Goal: Task Accomplishment & Management: Use online tool/utility

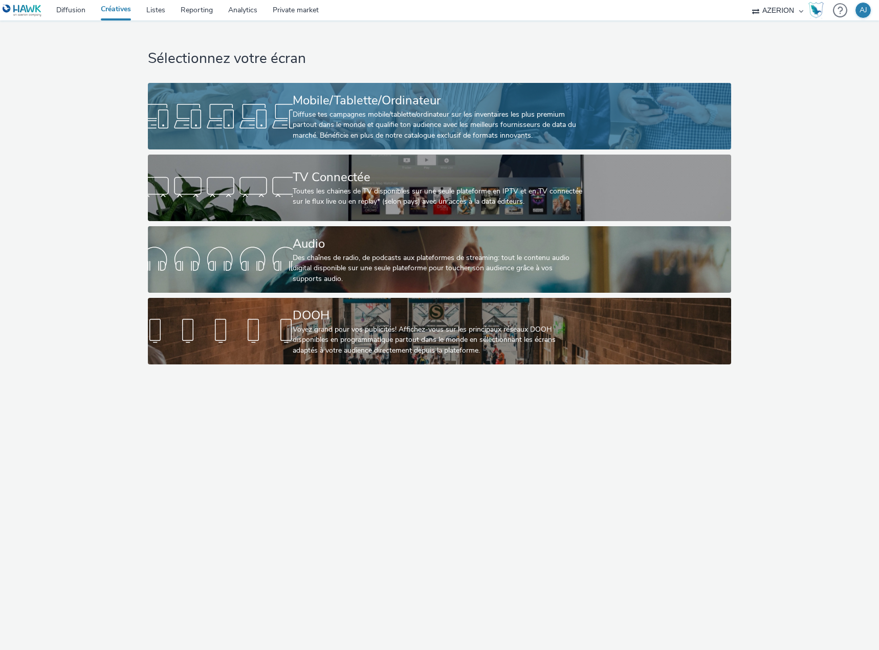
click at [390, 112] on div "Diffuse tes campagnes mobile/tablette/ordinateur sur les inventaires les plus p…" at bounding box center [438, 124] width 290 height 31
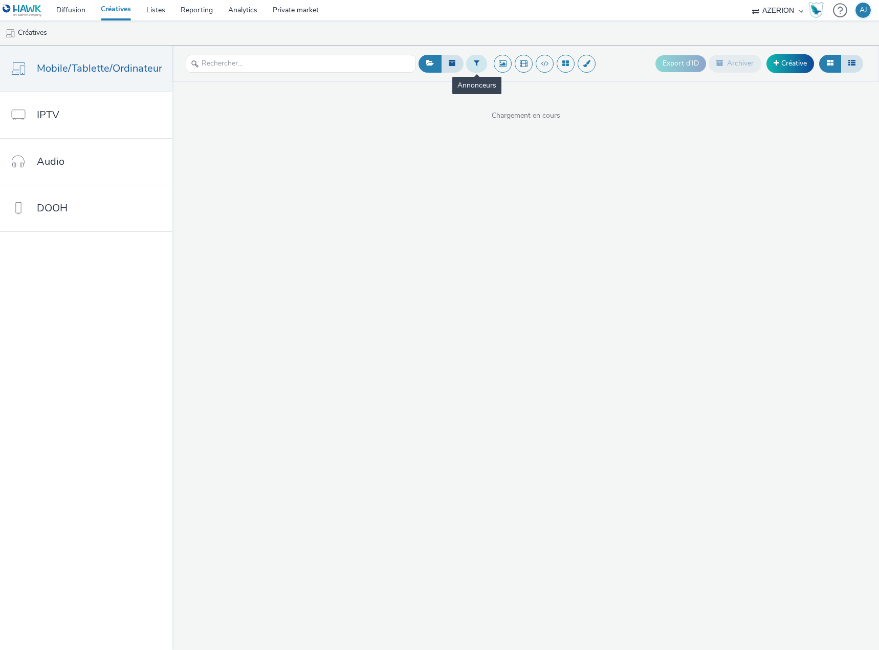
click at [474, 61] on icon at bounding box center [477, 62] width 6 height 7
click at [488, 69] on div at bounding box center [480, 67] width 72 height 12
type input "lecl"
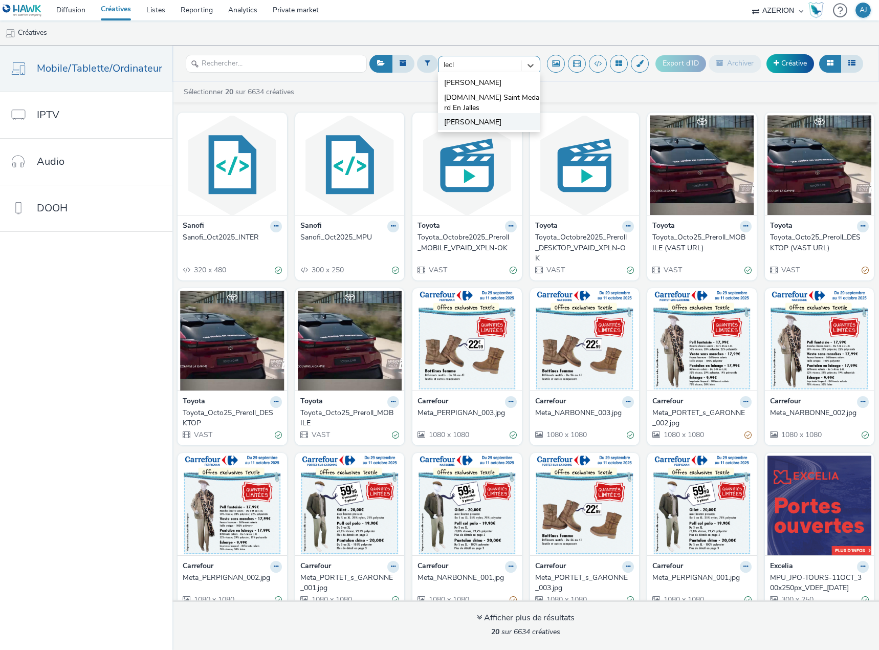
click at [462, 121] on span "[PERSON_NAME]" at bounding box center [472, 122] width 57 height 10
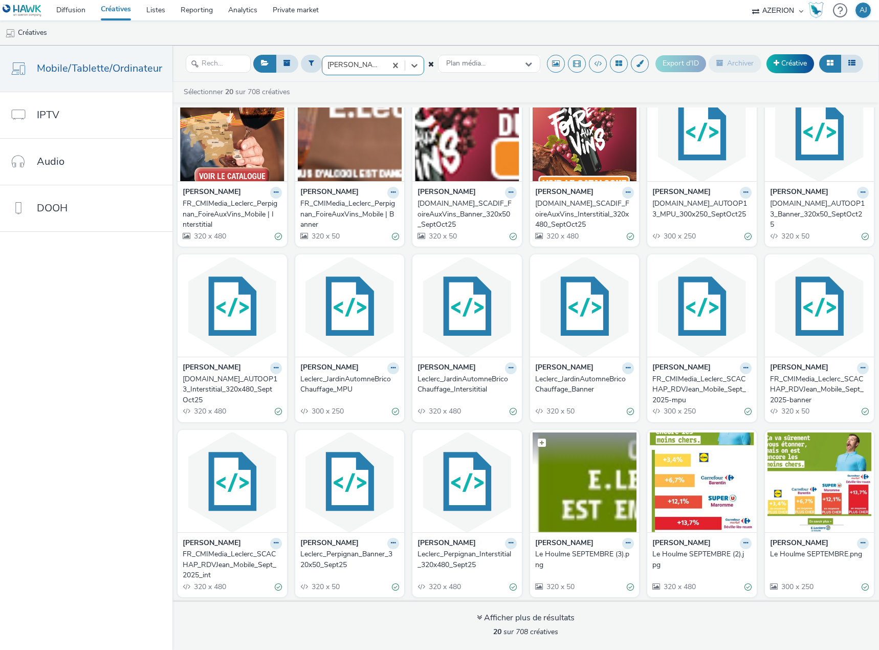
scroll to position [51, 0]
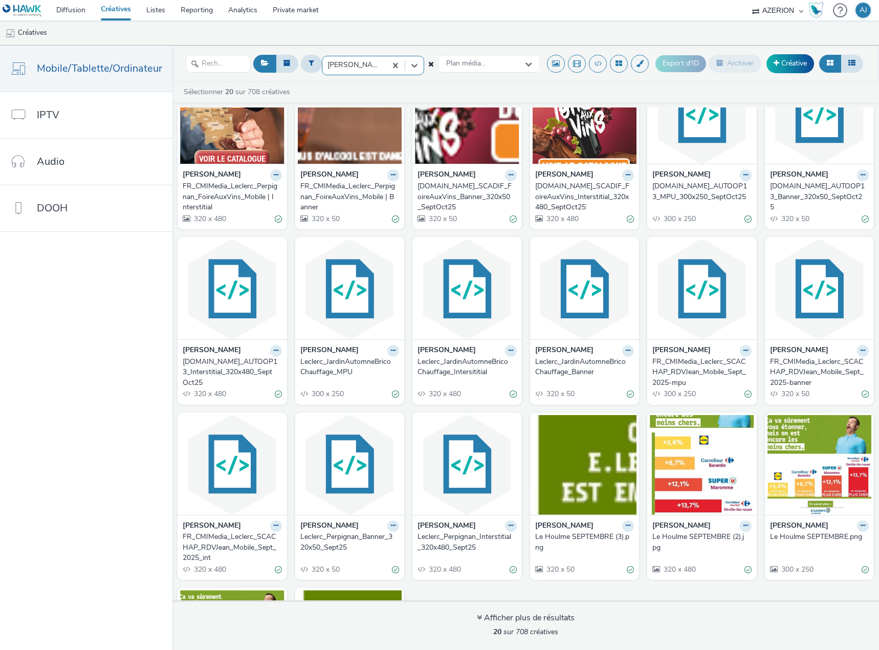
click at [569, 532] on div "Le Houlme SEPTEMBRE (3).png" at bounding box center [582, 542] width 95 height 21
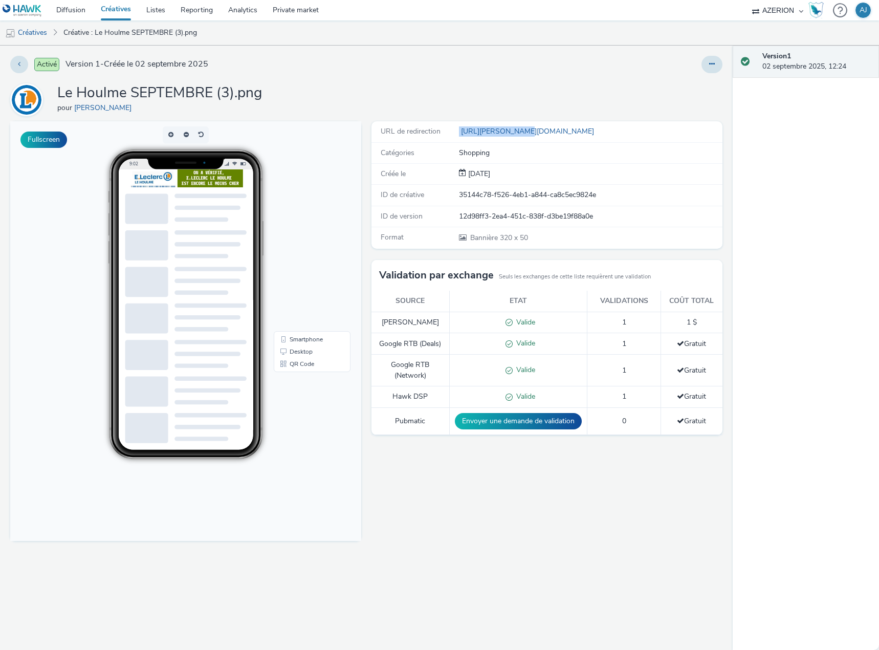
drag, startPoint x: 517, startPoint y: 130, endPoint x: 447, endPoint y: 134, distance: 70.2
click at [447, 134] on div "URL de redirection http://leclerc.fr" at bounding box center [546, 131] width 351 height 21
copy div "http://leclerc.fr"
click at [510, 80] on div "Activé Version 1 - Créée le 02 septembre 2025 Le Houlme SEPTEMBRE (3).png pour …" at bounding box center [366, 348] width 733 height 604
click at [43, 32] on link "Créatives" at bounding box center [26, 32] width 52 height 25
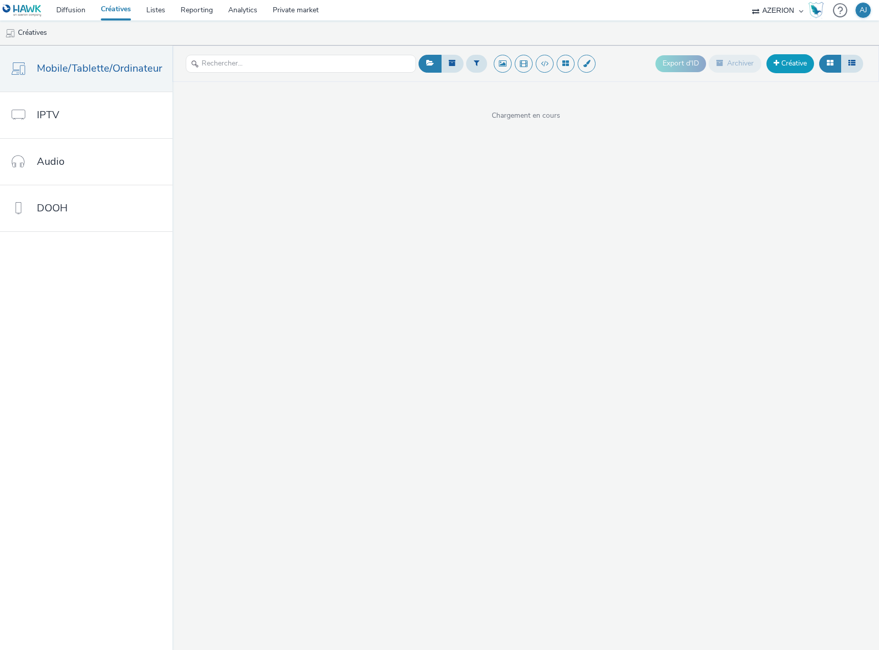
click at [781, 71] on link "Créative" at bounding box center [790, 63] width 48 height 18
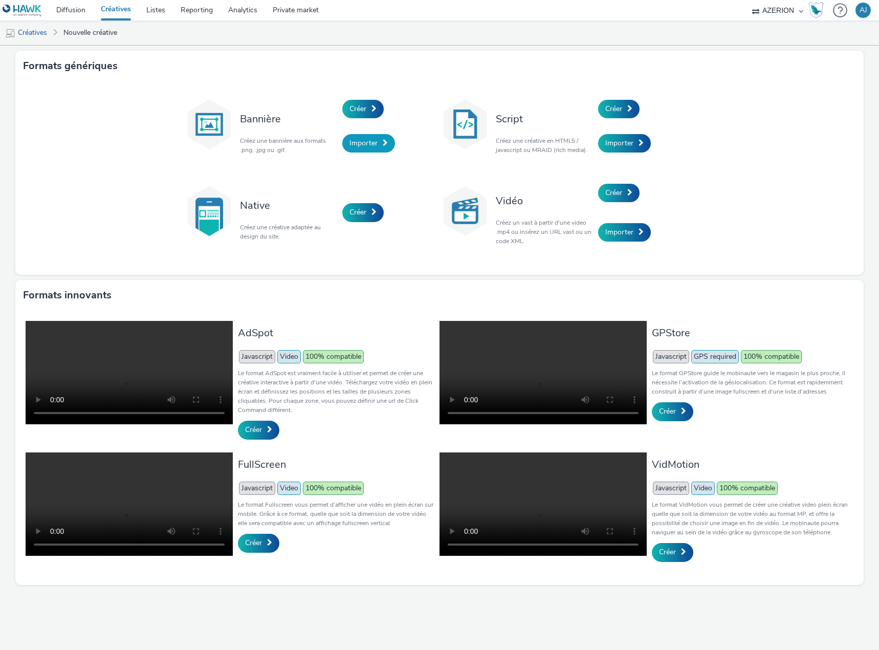
click at [357, 144] on span "Importer" at bounding box center [363, 143] width 28 height 10
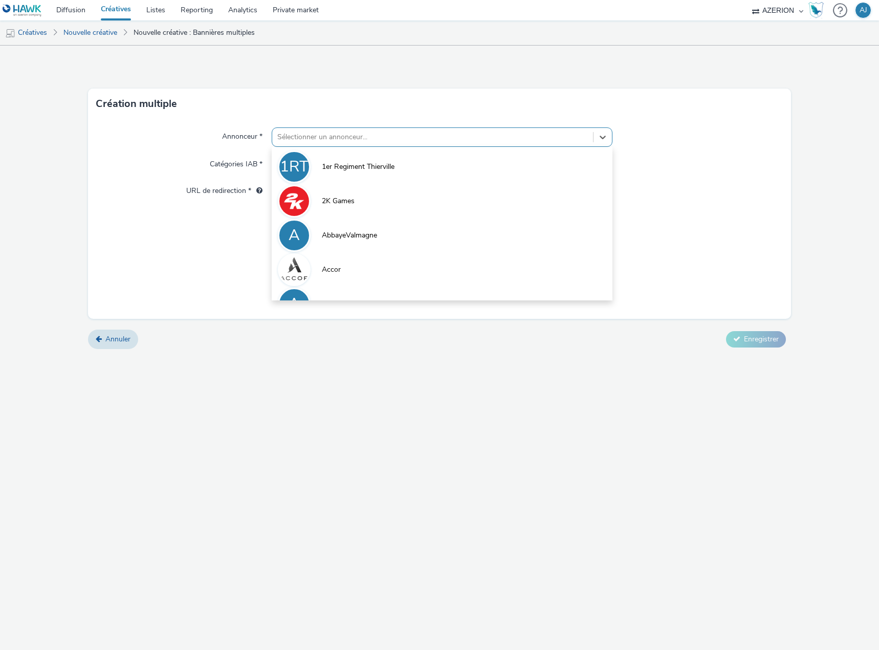
click at [293, 131] on div at bounding box center [432, 137] width 311 height 12
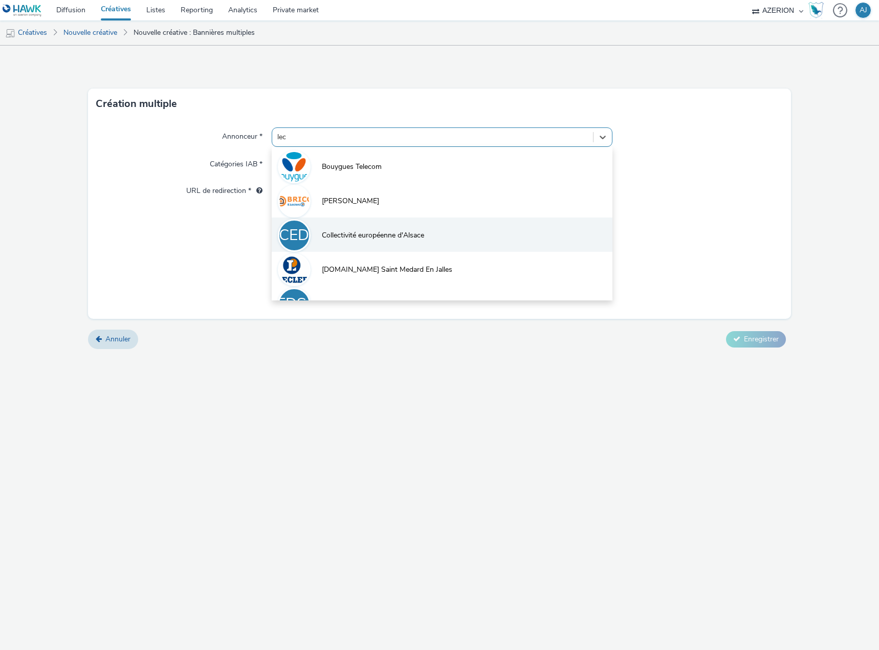
type input "lecl"
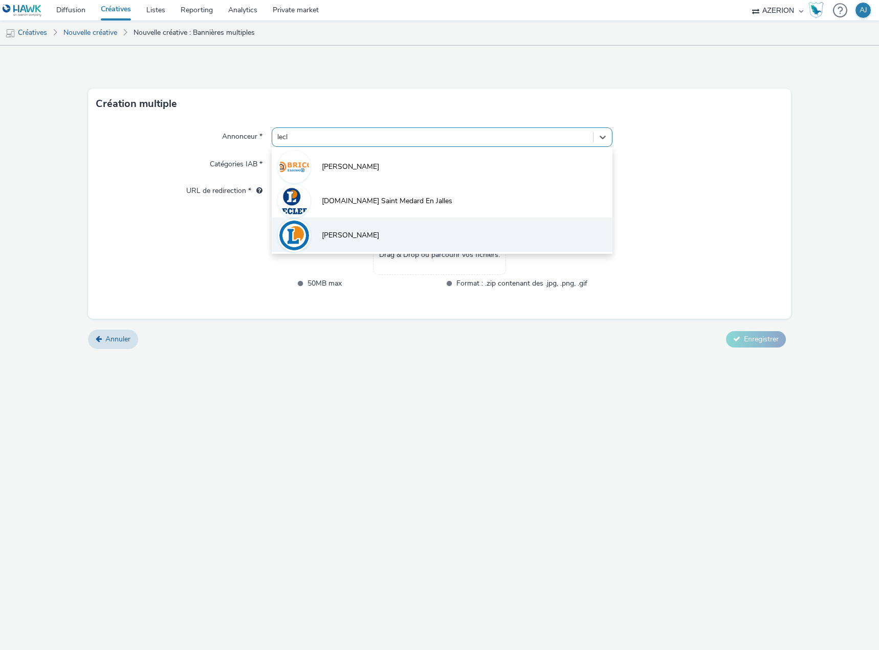
click at [351, 238] on li "[PERSON_NAME]" at bounding box center [442, 234] width 341 height 34
type input "http://leclerc.fr"
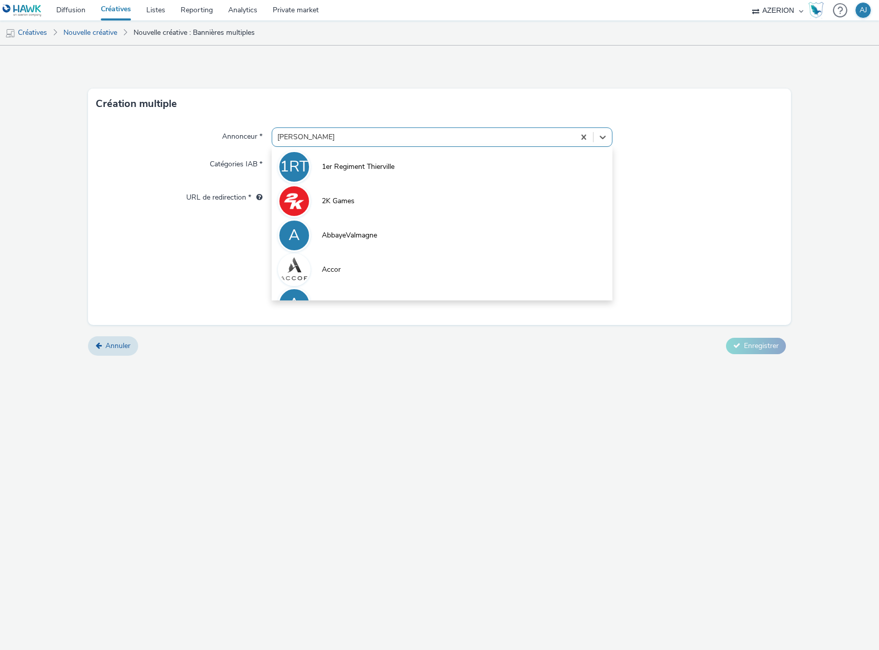
drag, startPoint x: 321, startPoint y: 138, endPoint x: 249, endPoint y: 138, distance: 72.1
click at [249, 138] on div "Annonceur * option Leclerc, selected. option 1er Regiment Thierville focused, 1…" at bounding box center [439, 136] width 687 height 19
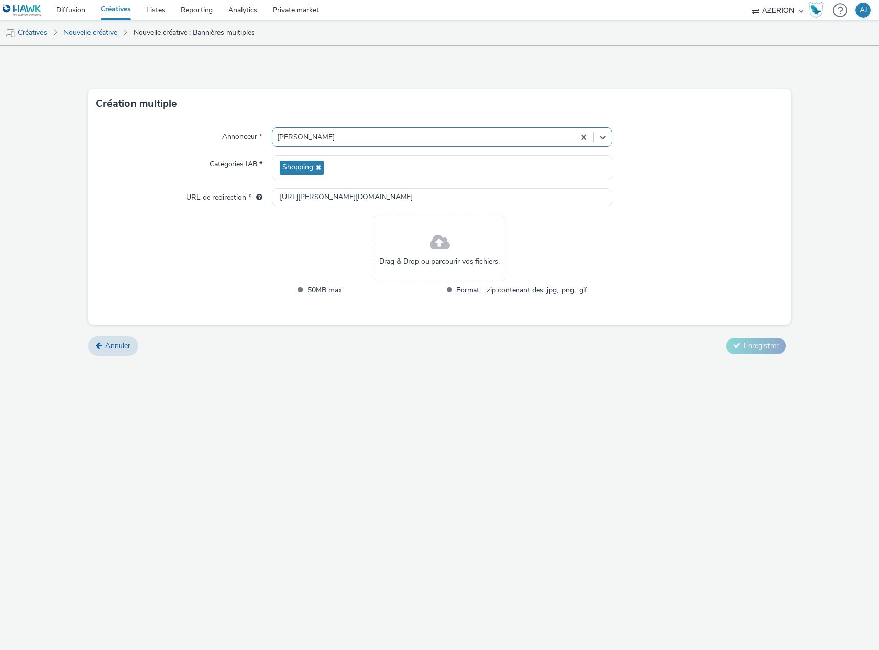
drag, startPoint x: 322, startPoint y: 142, endPoint x: 247, endPoint y: 140, distance: 75.2
click at [247, 140] on div "Annonceur * option Leclerc, selected. Select is focused ,type to refine list, p…" at bounding box center [439, 136] width 687 height 19
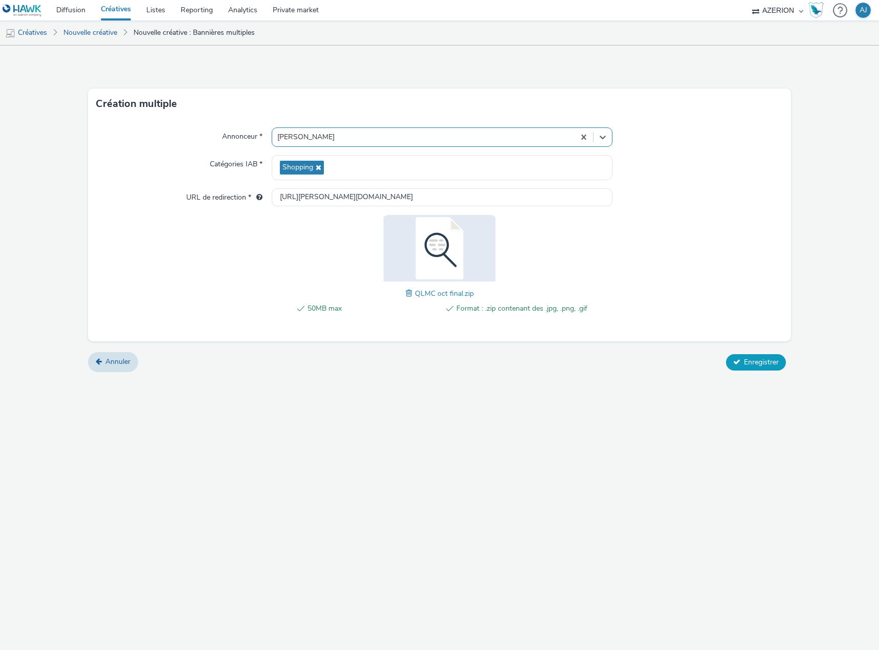
click at [746, 361] on span "Enregistrer" at bounding box center [761, 362] width 35 height 10
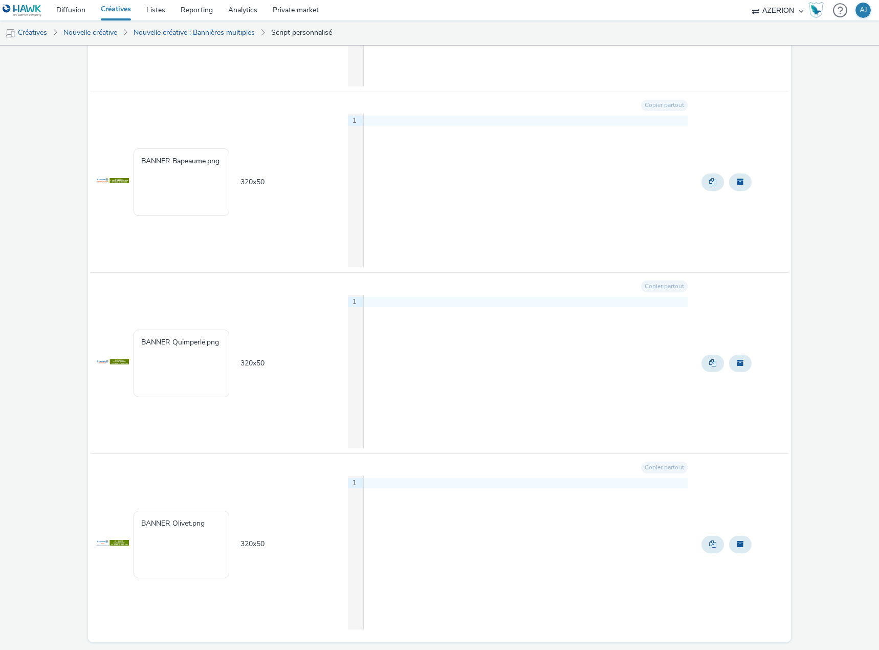
scroll to position [3359, 0]
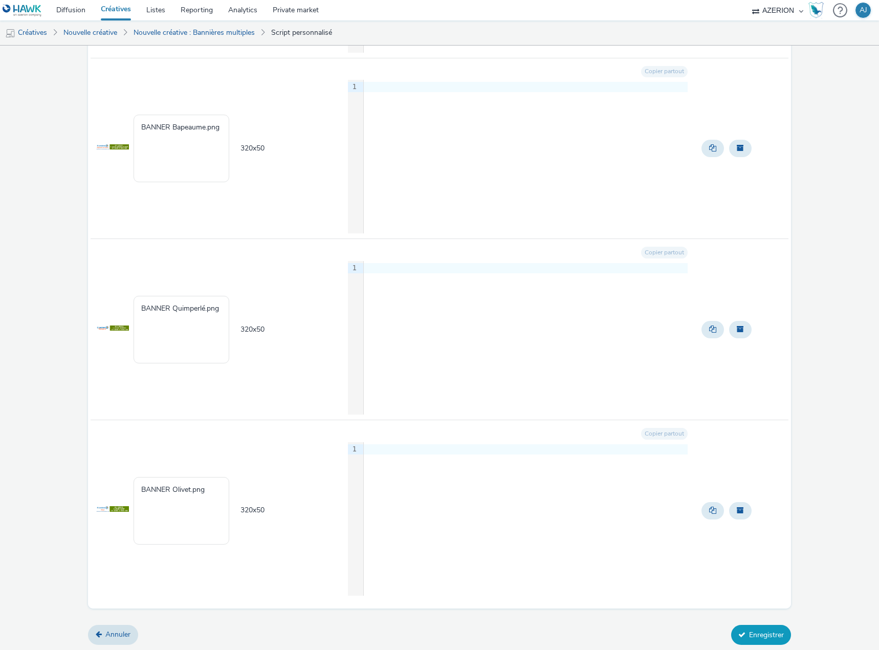
click at [762, 643] on button "Enregistrer" at bounding box center [761, 634] width 60 height 19
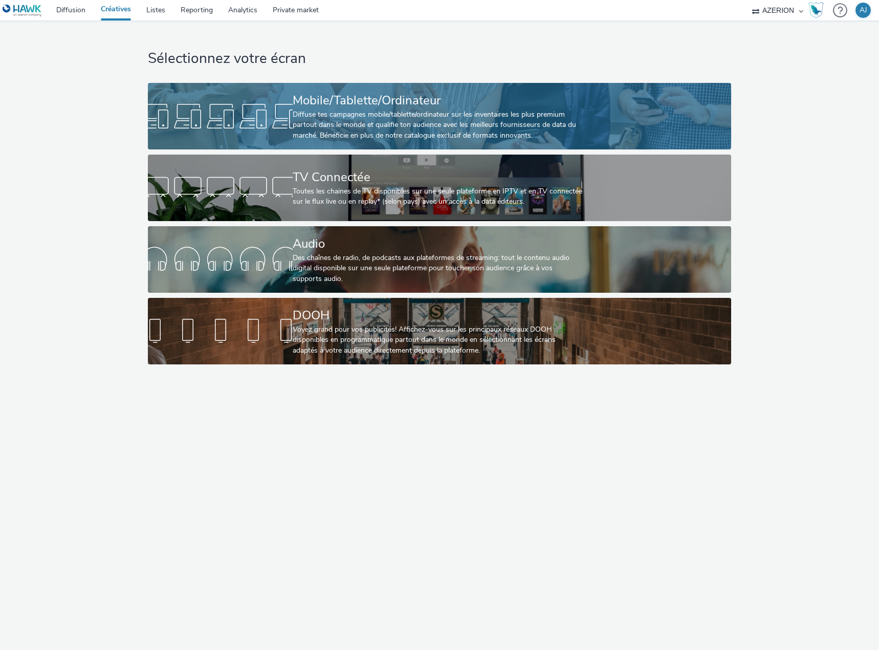
click at [372, 111] on div "Diffuse tes campagnes mobile/tablette/ordinateur sur les inventaires les plus p…" at bounding box center [438, 124] width 290 height 31
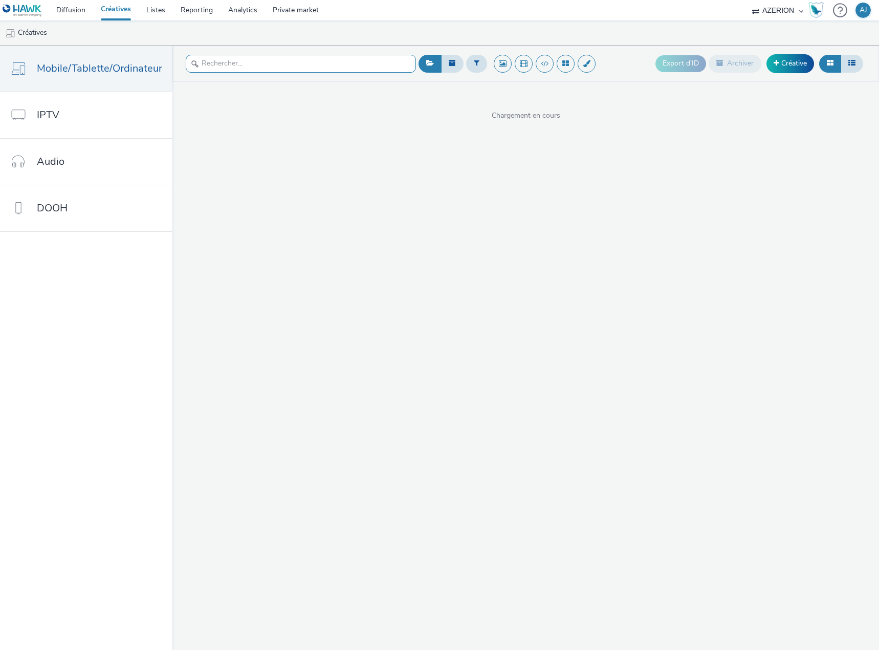
click at [341, 67] on input "text" at bounding box center [301, 64] width 230 height 18
type input "mario"
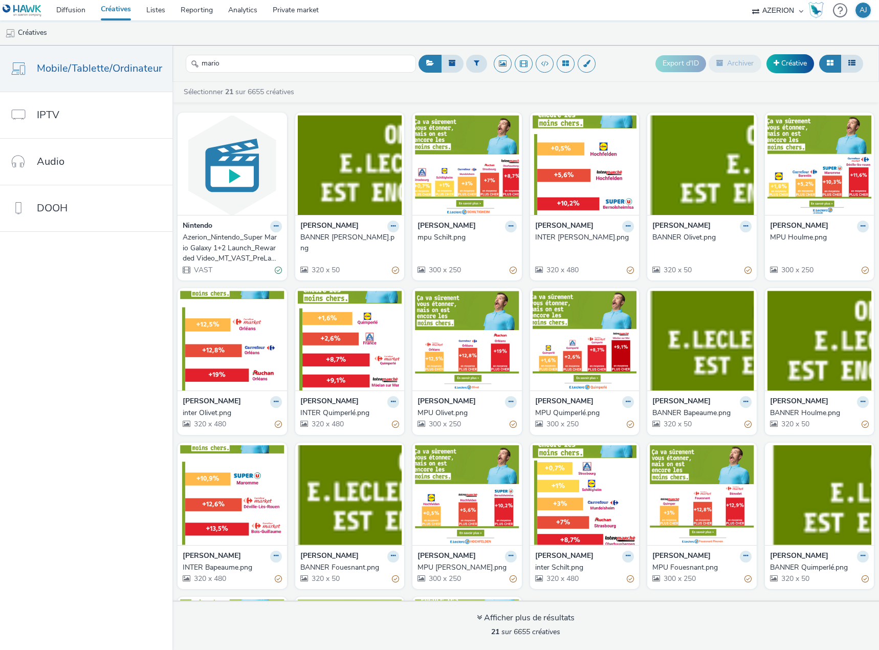
click at [233, 238] on div "Azerion_Nintendo_Super Mario Galaxy 1+2 Launch_Rewarded Video_MT_VAST_PreLaunch…" at bounding box center [230, 247] width 95 height 31
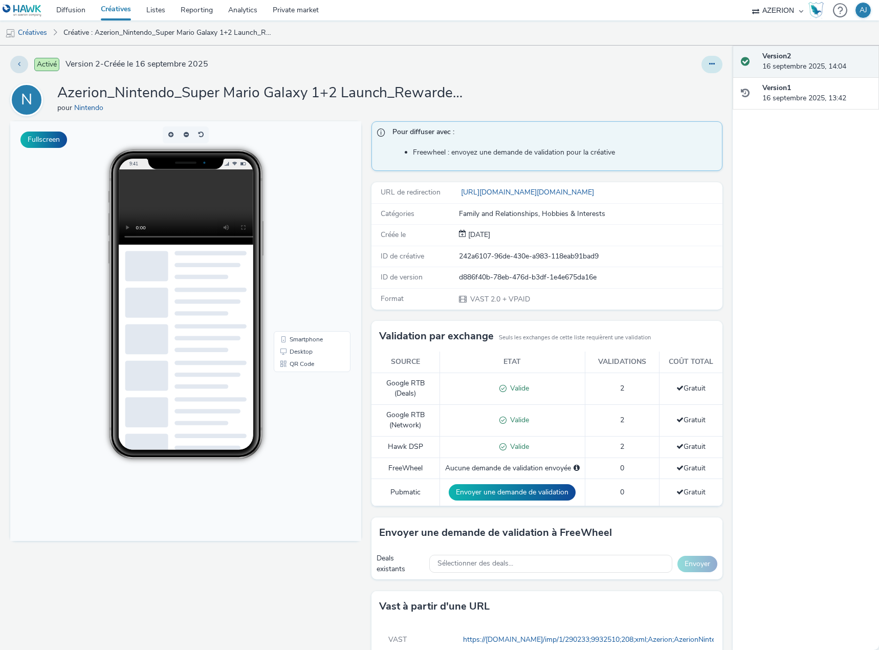
click at [709, 61] on icon at bounding box center [712, 63] width 6 height 7
click at [680, 86] on link "Modifier" at bounding box center [684, 85] width 77 height 20
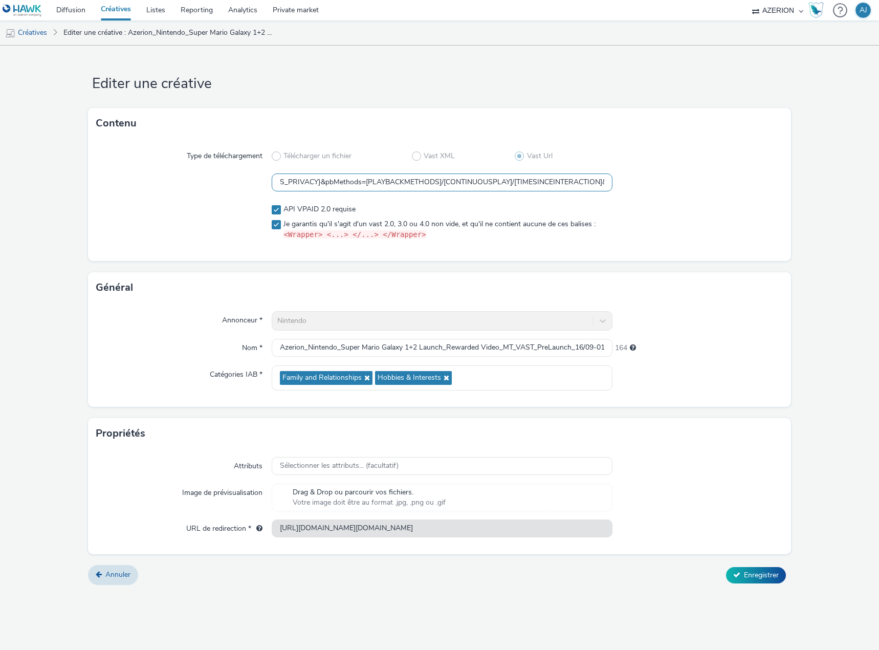
scroll to position [0, 755]
drag, startPoint x: 379, startPoint y: 184, endPoint x: 581, endPoint y: 195, distance: 202.9
click at [581, 195] on div "Type de téléchargement Télécharger un fichier Vast XML Vast Url https://servedb…" at bounding box center [439, 200] width 703 height 122
click at [545, 185] on input "https://servedby.flashtalking.com/imp/1/290233;9932510;208;xml;Azerion;AzerionN…" at bounding box center [442, 182] width 341 height 18
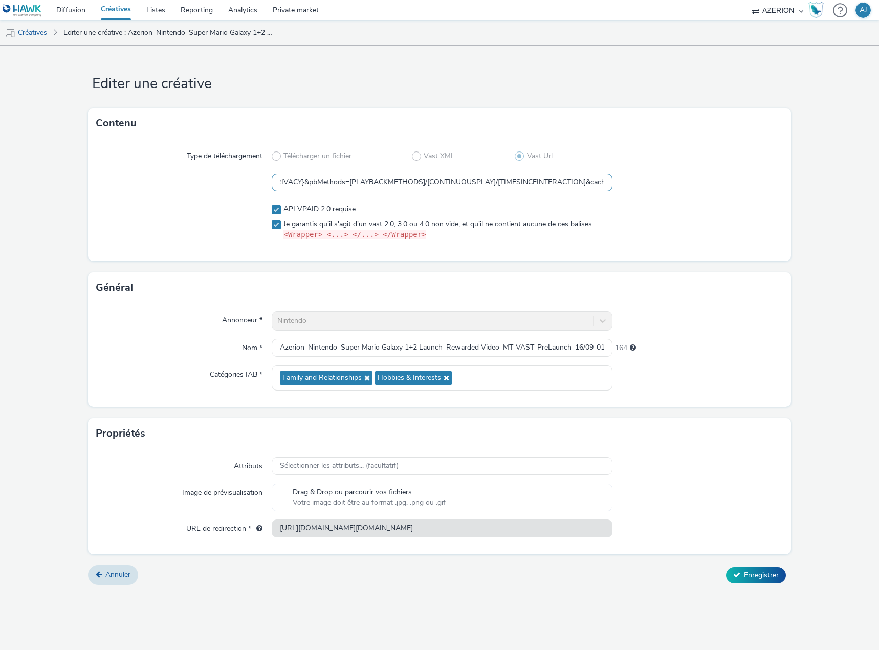
click at [545, 185] on input "https://servedby.flashtalking.com/imp/1/290233;9932510;208;xml;Azerion;AzerionN…" at bounding box center [442, 182] width 341 height 18
click at [449, 71] on form "Editer une créative Contenu Type de téléchargement Télécharger un fichier Vast …" at bounding box center [439, 319] width 879 height 547
click at [688, 228] on div at bounding box center [697, 222] width 170 height 44
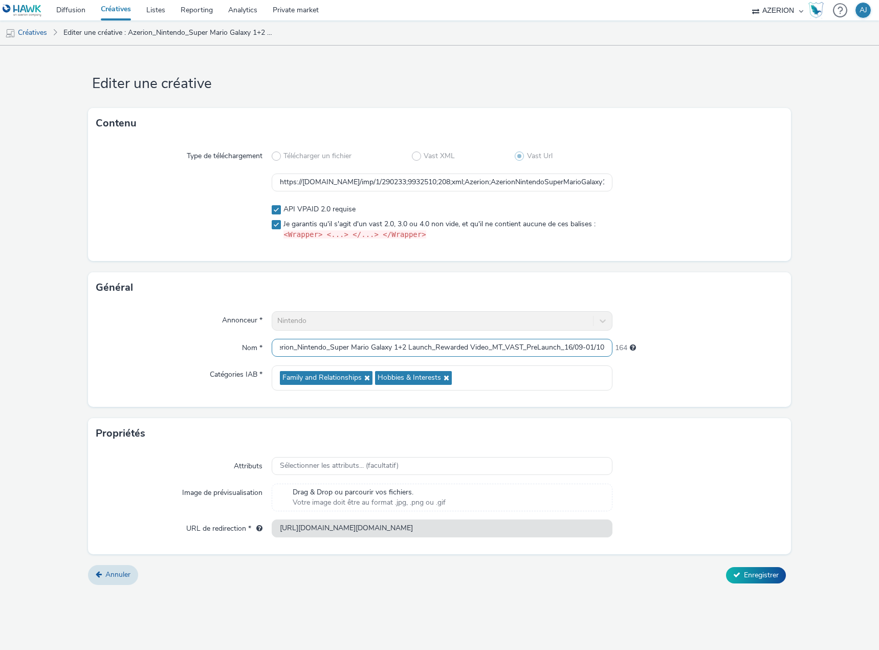
drag, startPoint x: 397, startPoint y: 348, endPoint x: 671, endPoint y: 363, distance: 274.6
click at [657, 350] on div "Nom * Azerion_Nintendo_Super Mario Galaxy 1+2 Launch_Rewarded Video_MT_VAST_Pre…" at bounding box center [439, 348] width 687 height 18
click at [688, 382] on div at bounding box center [697, 377] width 170 height 25
click at [760, 577] on span "Enregistrer" at bounding box center [761, 575] width 35 height 10
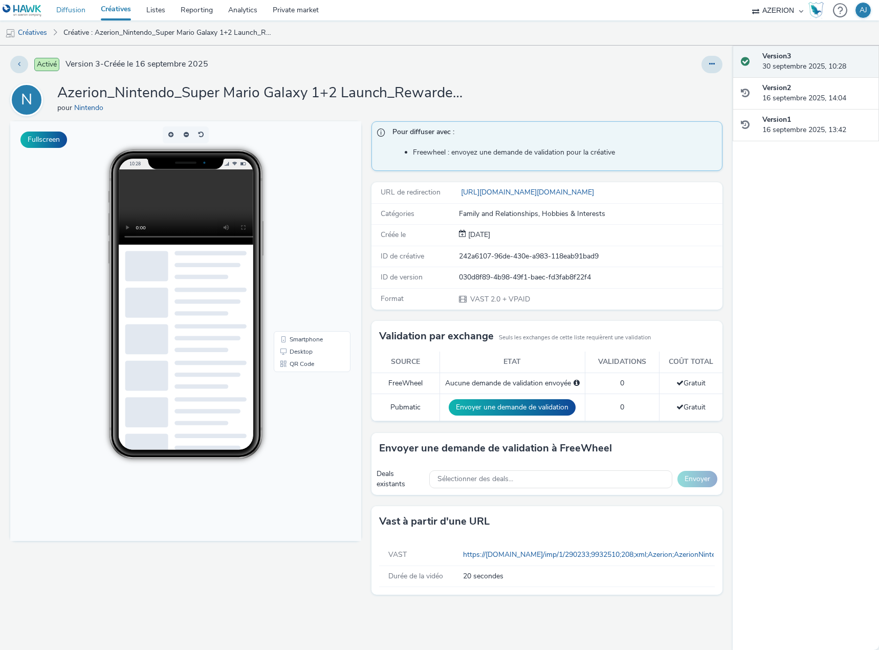
click at [70, 8] on link "Diffusion" at bounding box center [71, 10] width 45 height 20
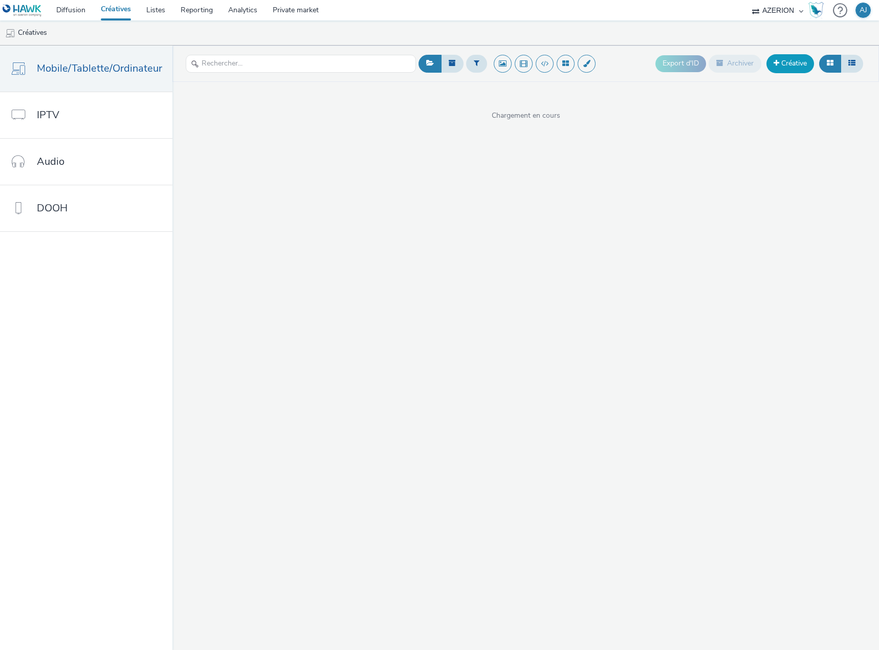
click at [801, 65] on link "Créative" at bounding box center [790, 63] width 48 height 18
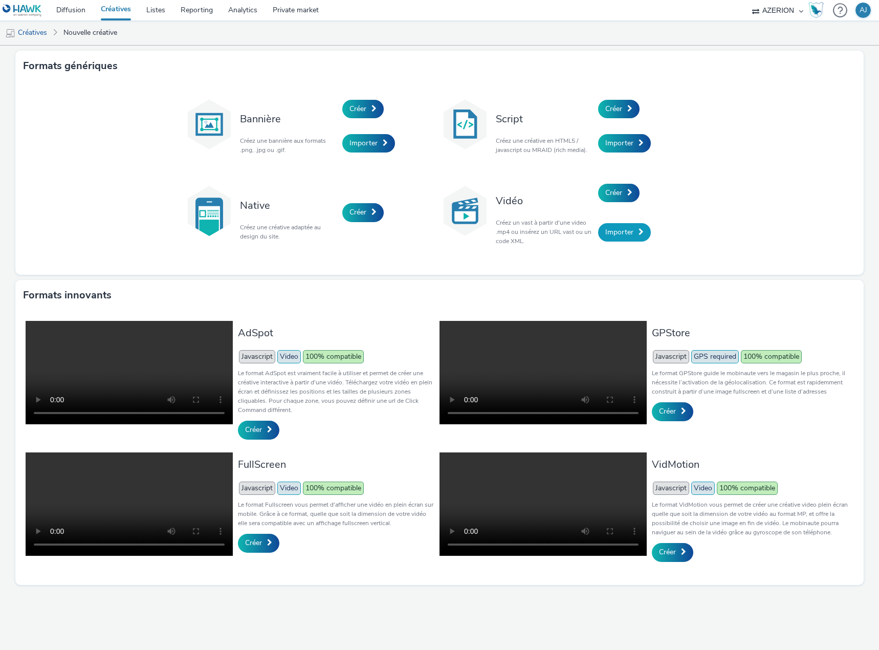
click at [640, 236] on link "Importer" at bounding box center [624, 232] width 53 height 18
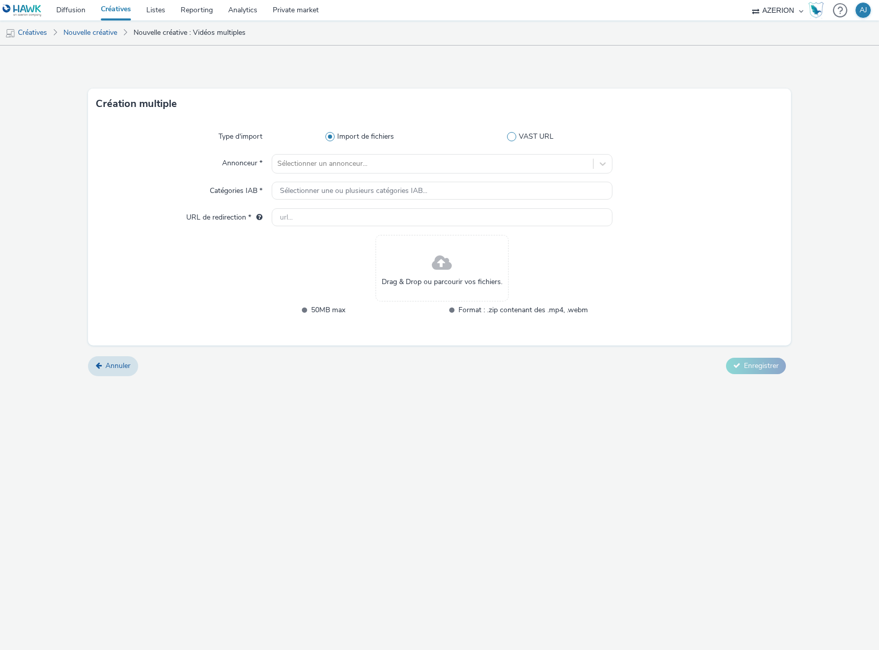
click at [529, 139] on span "VAST URL" at bounding box center [536, 136] width 35 height 10
click at [530, 139] on input "VAST URL" at bounding box center [533, 137] width 7 height 7
radio input "false"
radio input "true"
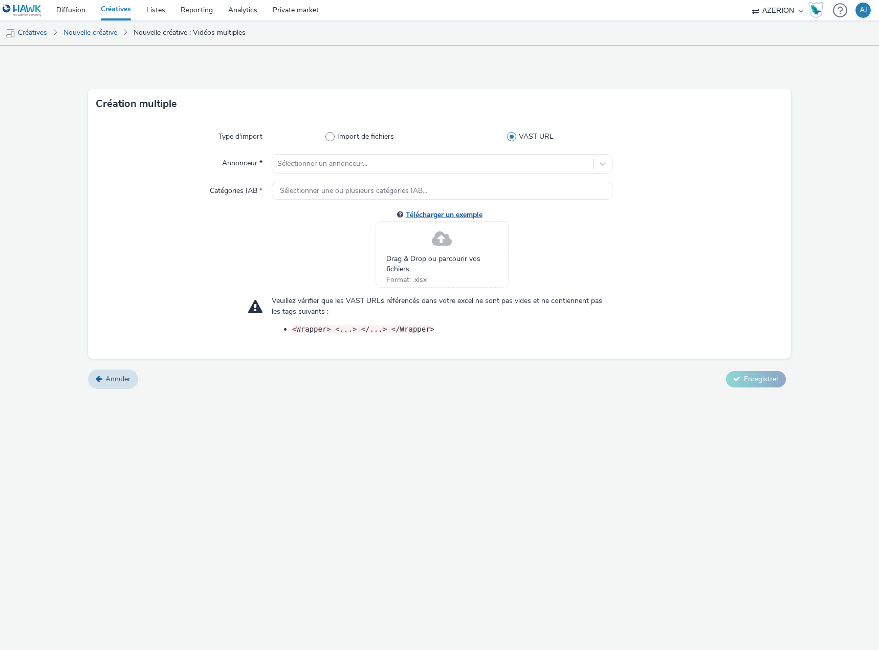
click at [439, 214] on link "Télécharger un exemple" at bounding box center [446, 215] width 81 height 10
click at [364, 171] on div "Sélectionner un annonceur..." at bounding box center [432, 164] width 321 height 16
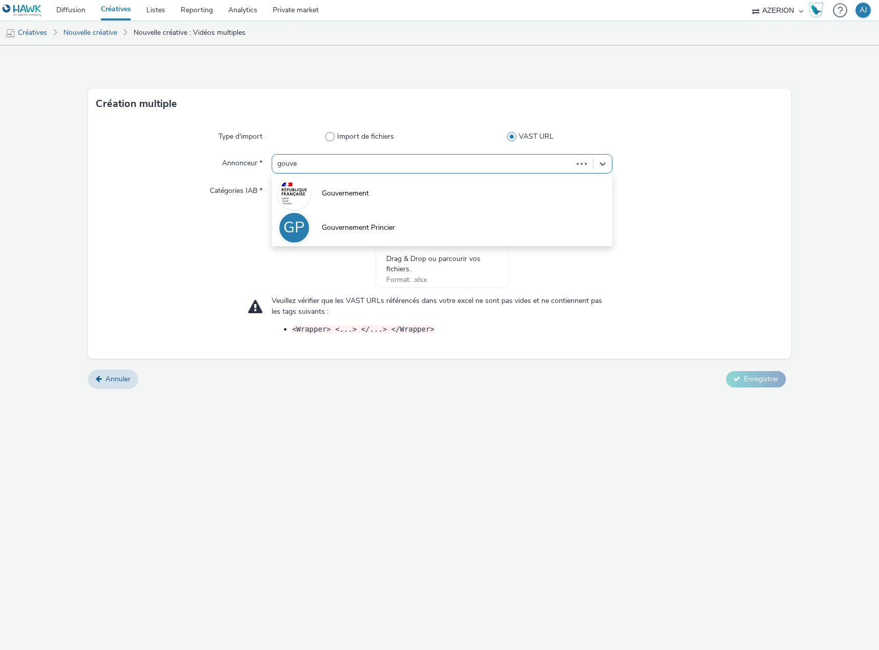
type input "gouver"
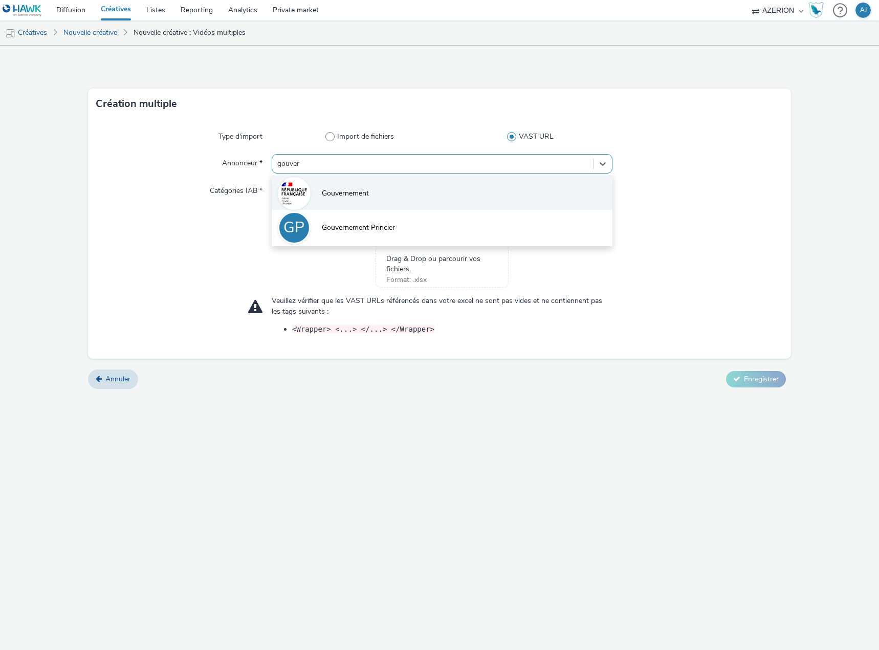
click at [365, 188] on span "Gouvernement" at bounding box center [345, 193] width 47 height 10
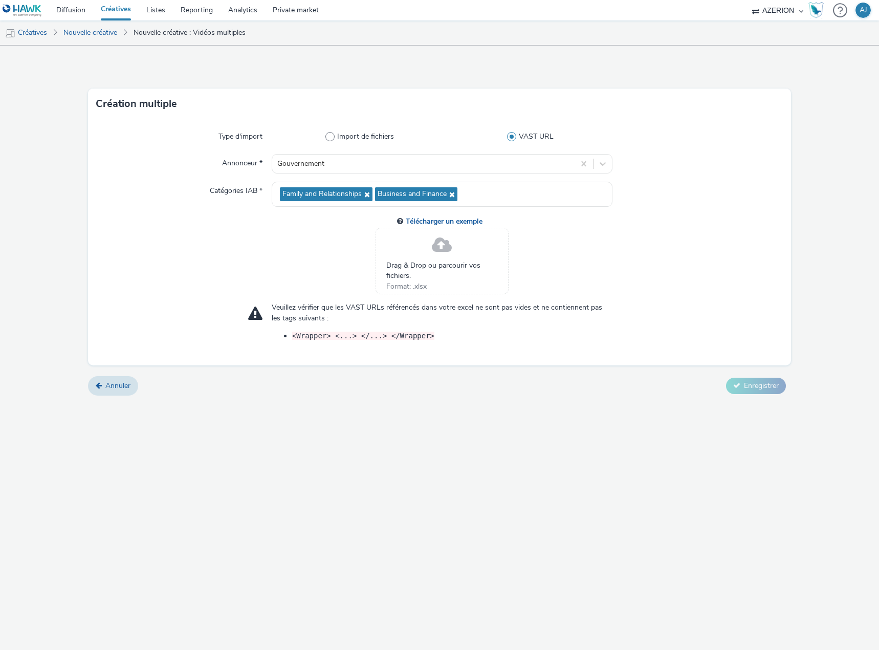
click at [394, 259] on div "Drag & Drop ou parcourir vos fichiers. Format: .xlsx" at bounding box center [442, 261] width 133 height 67
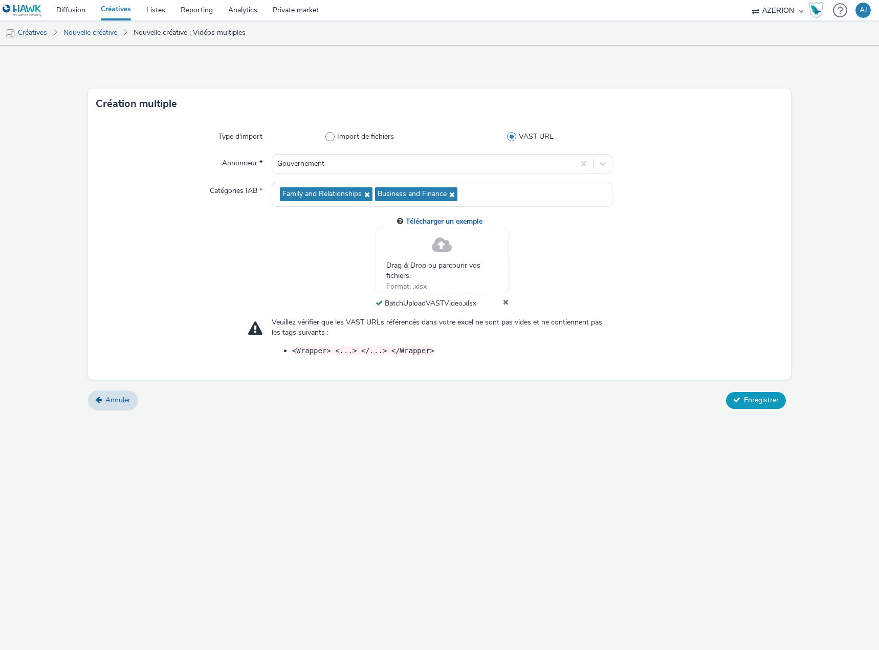
click at [759, 396] on span "Enregistrer" at bounding box center [761, 400] width 35 height 10
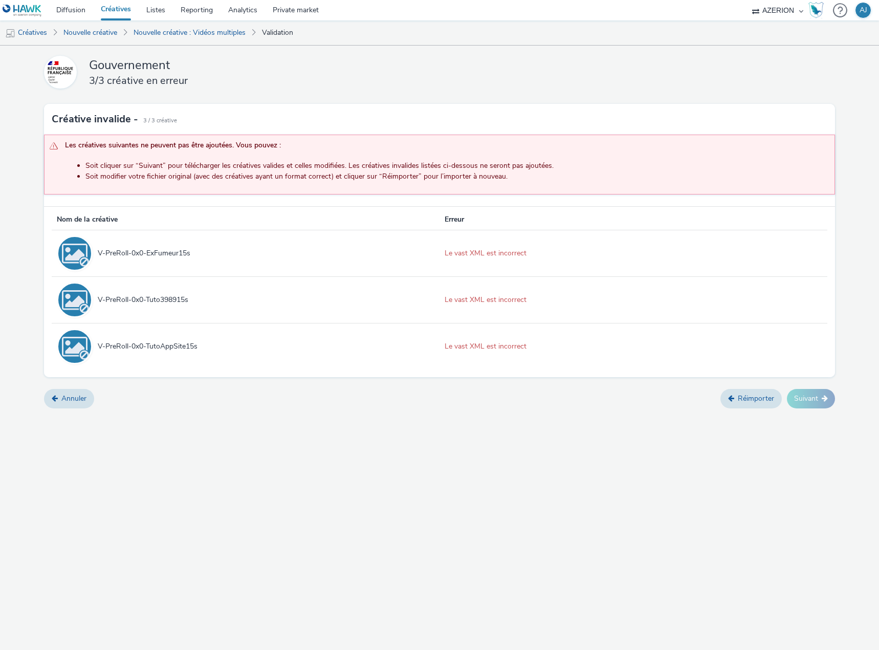
click at [482, 191] on div "Les créatives suivantes ne peuvent pas être ajoutées. Vous pouvez : Soit clique…" at bounding box center [439, 165] width 791 height 60
click at [70, 392] on link "Annuler" at bounding box center [69, 398] width 50 height 19
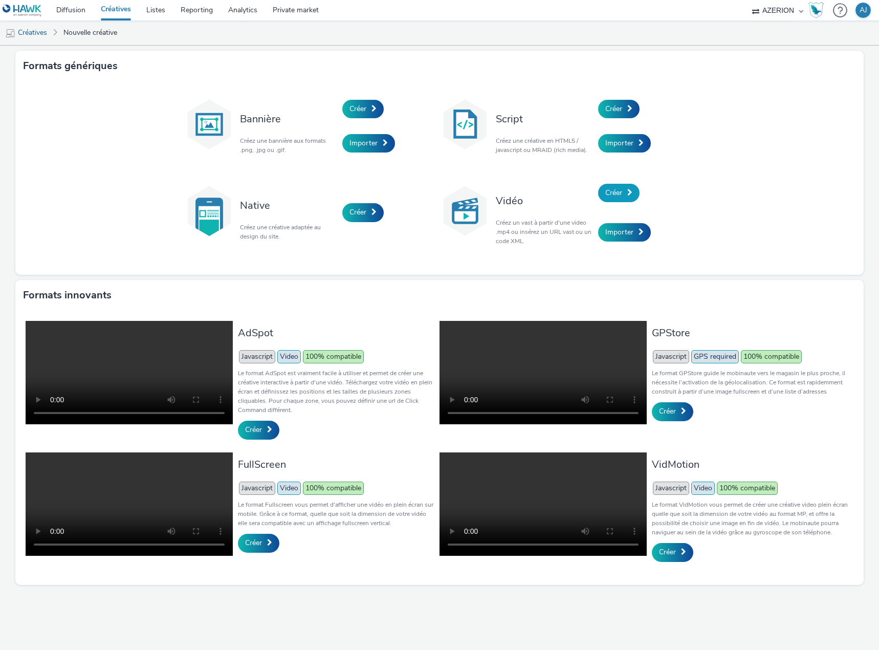
click at [616, 191] on span "Créer" at bounding box center [613, 193] width 17 height 10
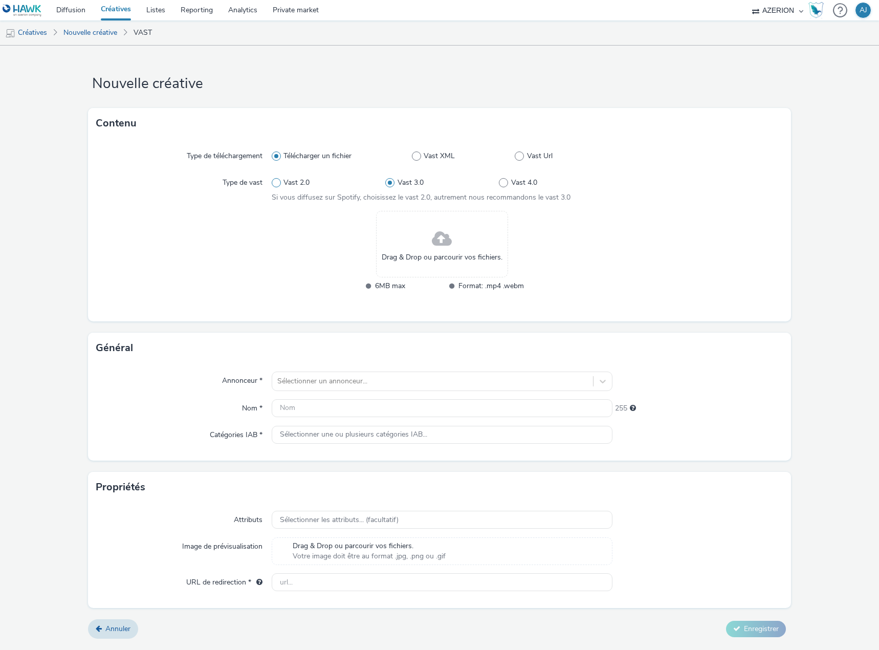
click at [296, 185] on span "Vast 2.0" at bounding box center [296, 183] width 26 height 10
click at [278, 185] on input "Vast 2.0" at bounding box center [275, 183] width 7 height 7
radio input "true"
radio input "false"
click at [534, 158] on span "Vast Url" at bounding box center [540, 156] width 26 height 10
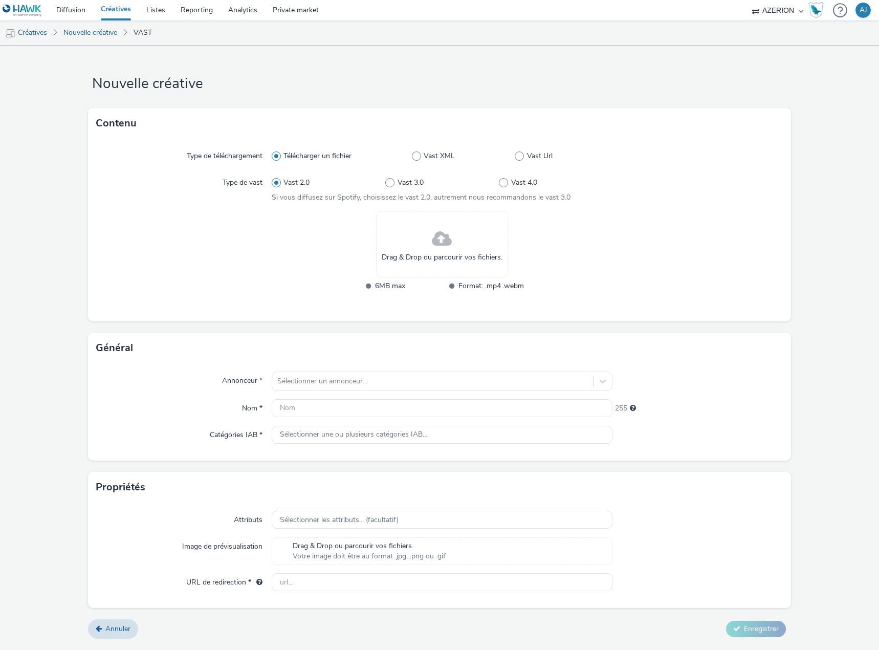
click at [521, 158] on input "Vast Url" at bounding box center [518, 156] width 7 height 7
radio input "false"
radio input "true"
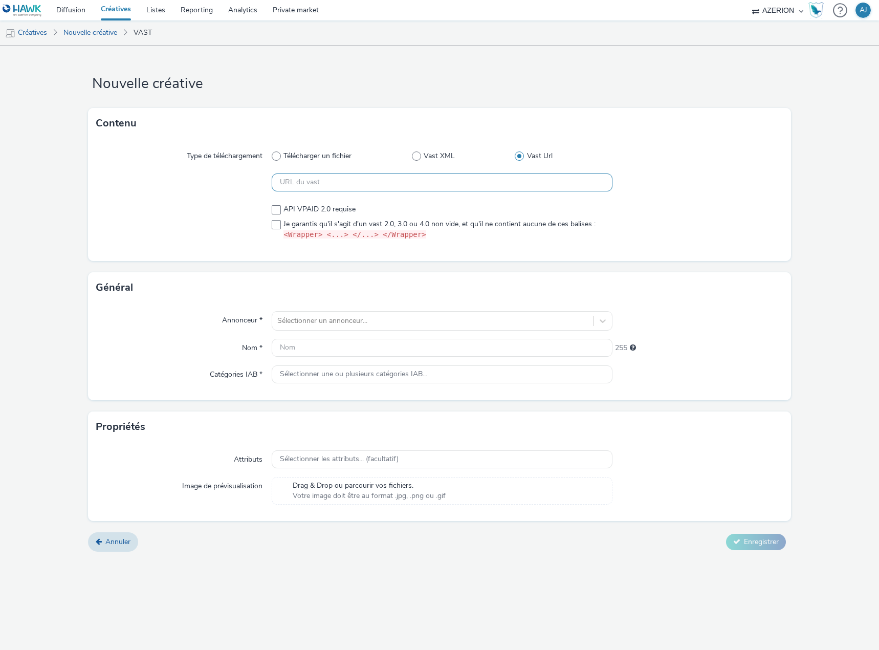
click at [322, 187] on input "text" at bounding box center [442, 182] width 341 height 18
paste input "https://[DOMAIN_NAME]/v2/2641945/89904170?mon=89904171&omidPartner=[OMIDPARTNER…"
type input "https://[DOMAIN_NAME]/v2/2641945/89904170?mon=89904171&omidPartner=[OMIDPARTNER…"
click at [487, 223] on span "Je garantis qu'il s'agit d'un vast 2.0, 3.0 ou 4.0 non vide, et qu'il ne contie…" at bounding box center [439, 229] width 312 height 21
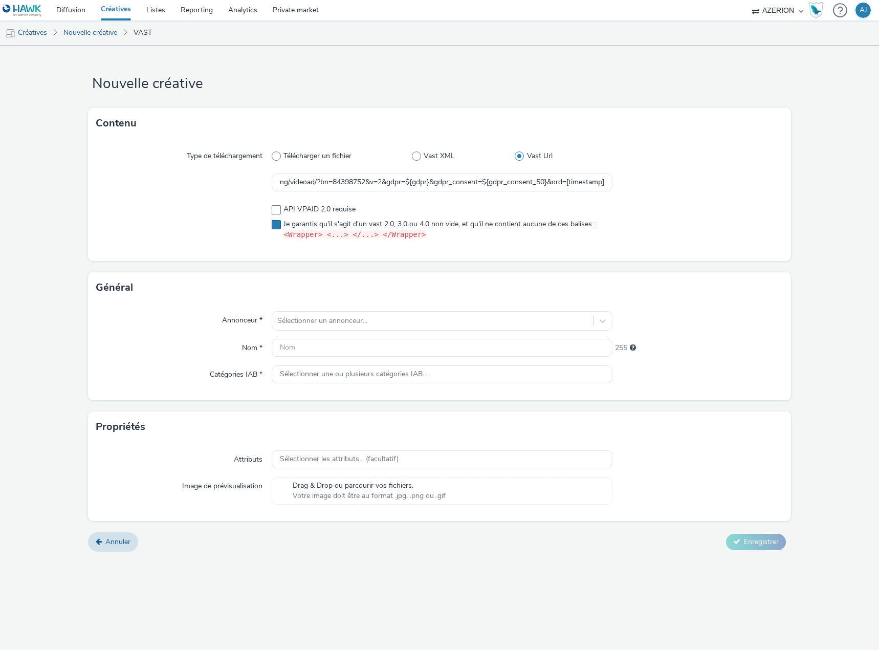
checkbox input "true"
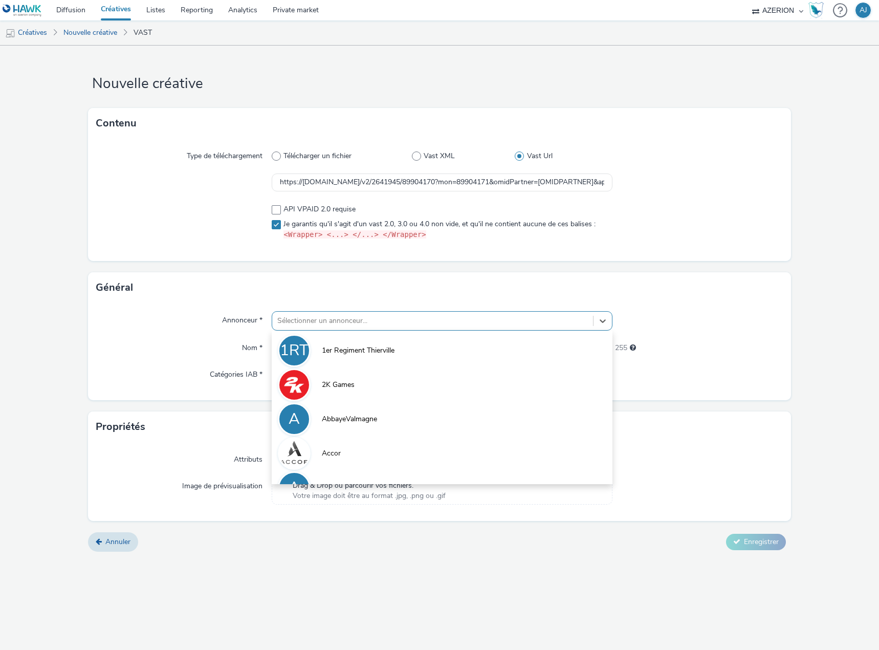
click at [398, 320] on div at bounding box center [432, 321] width 311 height 12
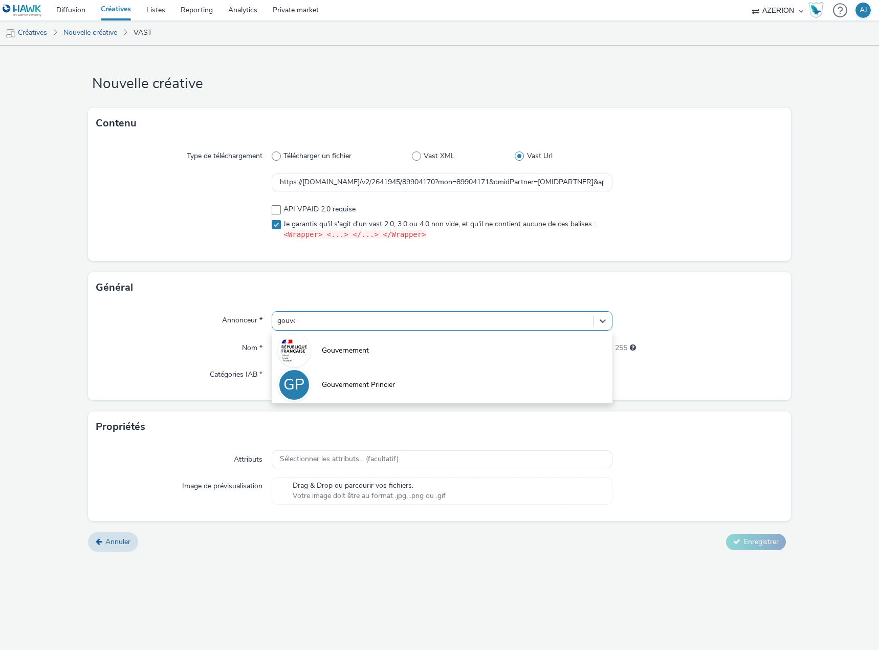
type input "gouver"
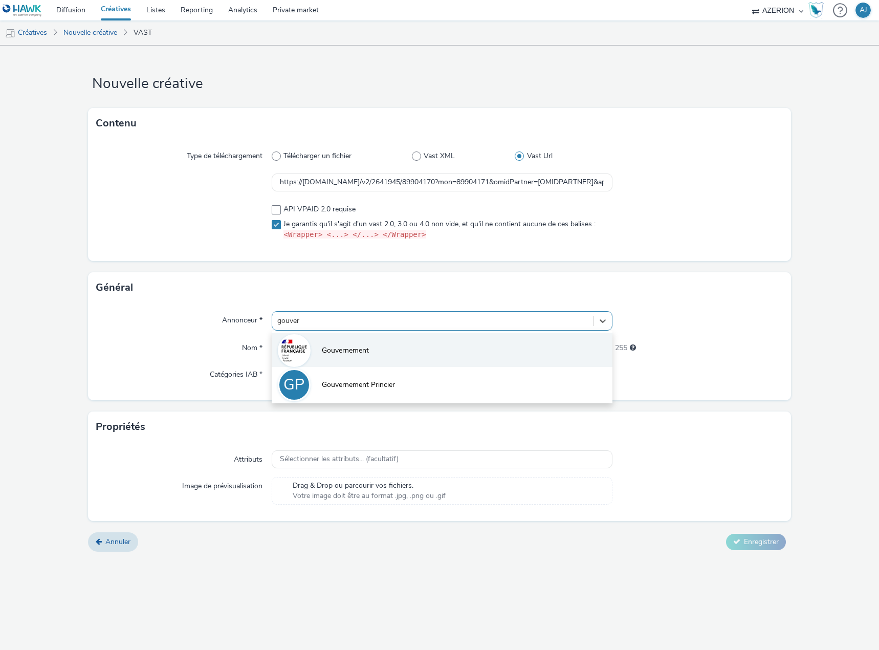
click at [418, 347] on li "Gouvernement" at bounding box center [442, 350] width 341 height 34
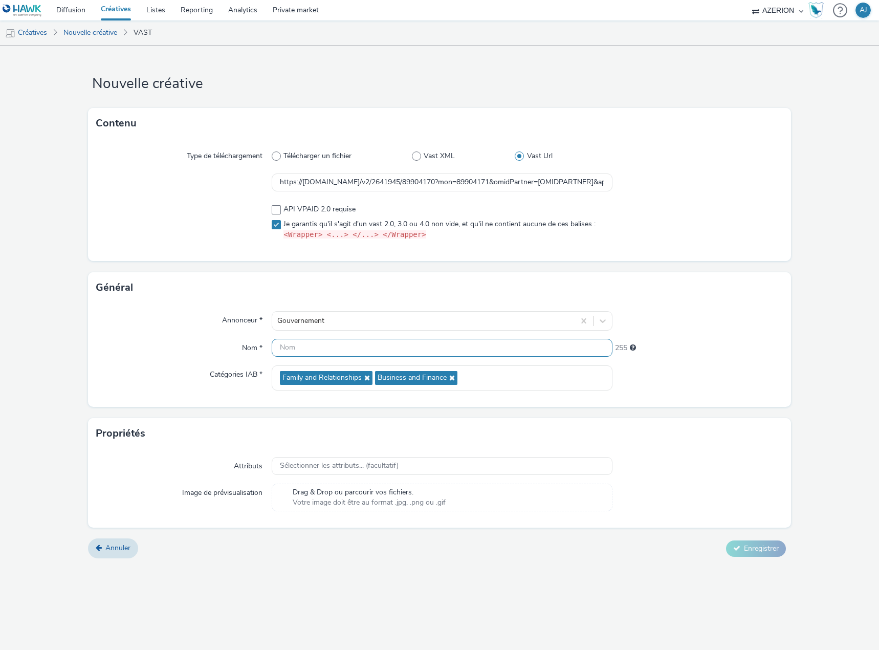
click at [303, 340] on input "text" at bounding box center [442, 348] width 341 height 18
paste input "V-PreRoll-0x0-ExFumeur15s"
type input "V-PreRoll-0x0-ExFumeur15s"
click at [359, 435] on div "Propriétés" at bounding box center [439, 433] width 703 height 31
click at [753, 548] on span "Enregistrer" at bounding box center [761, 548] width 35 height 10
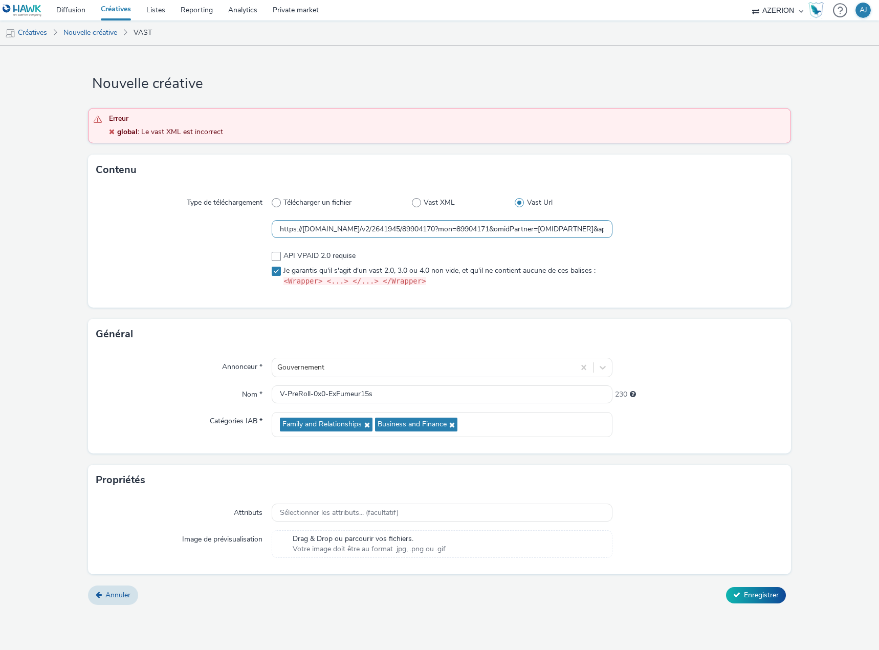
drag, startPoint x: 278, startPoint y: 227, endPoint x: 236, endPoint y: 229, distance: 42.0
click at [236, 229] on div "https://[DOMAIN_NAME]/v2/2641945/89904170?mon=89904171&omidPartner=[OMIDPARTNER…" at bounding box center [439, 229] width 687 height 18
drag, startPoint x: 609, startPoint y: 229, endPoint x: 618, endPoint y: 230, distance: 8.8
click at [618, 230] on div "https://[DOMAIN_NAME]/v2/2641945/89904170?mon=89904171&omidPartner=[OMIDPARTNER…" at bounding box center [439, 229] width 687 height 18
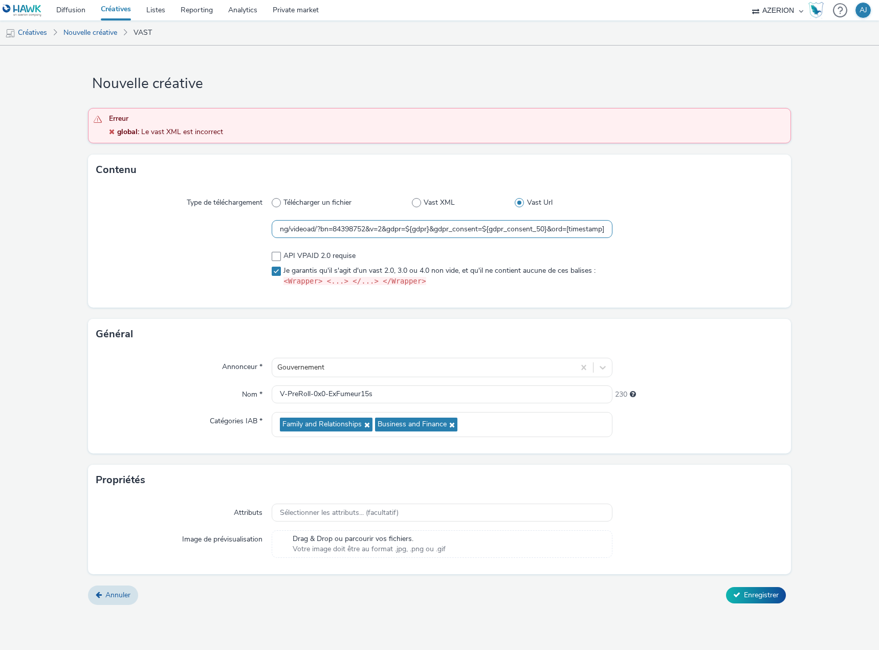
click at [524, 230] on input "https://[DOMAIN_NAME]/v2/2641945/89904170?mon=89904171&omidPartner=[OMIDPARTNER…" at bounding box center [442, 229] width 341 height 18
click at [651, 249] on div at bounding box center [697, 269] width 170 height 44
click at [438, 205] on span "Vast XML" at bounding box center [439, 202] width 31 height 10
click at [418, 205] on input "Vast XML" at bounding box center [415, 203] width 7 height 7
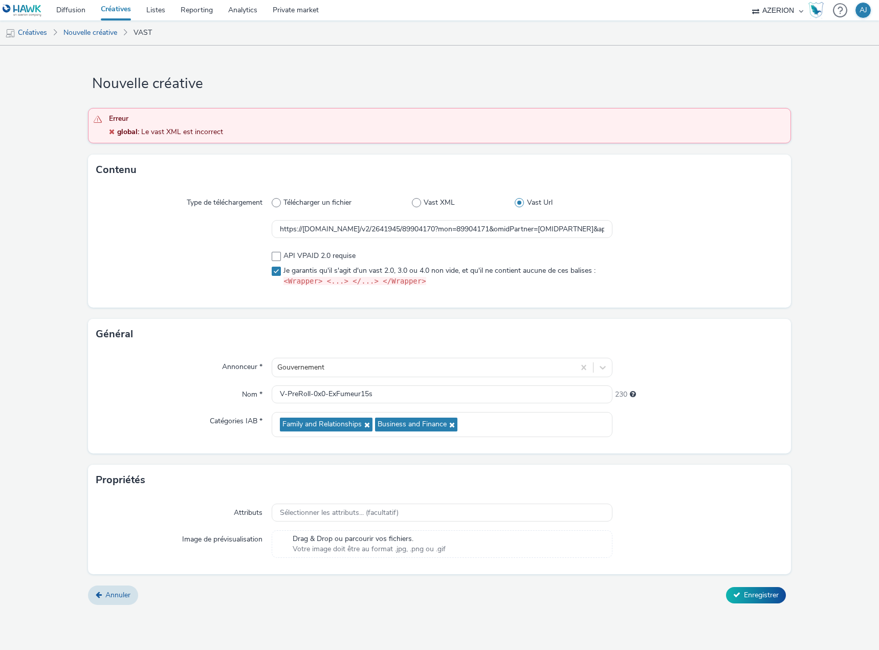
radio input "true"
radio input "false"
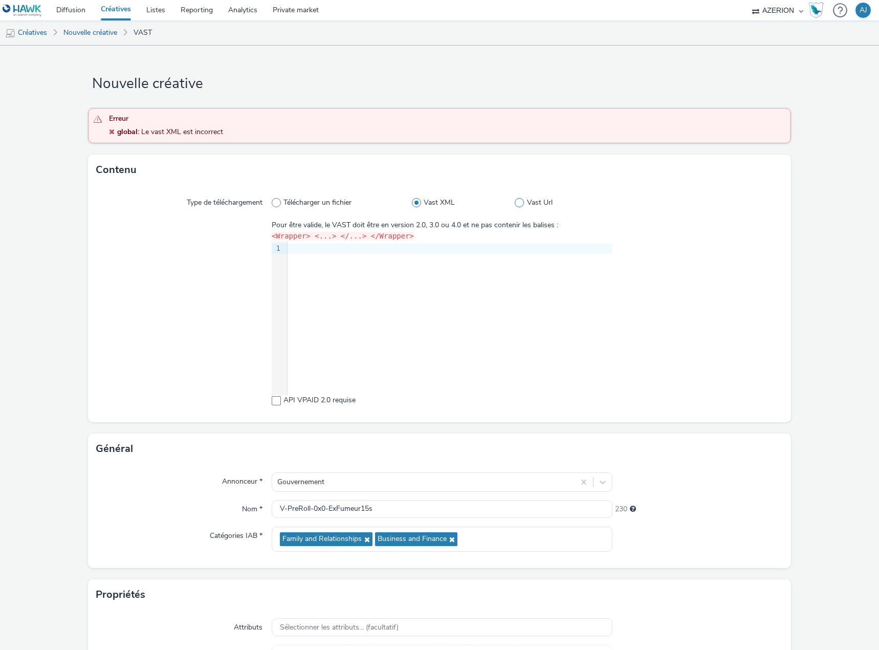
click at [530, 205] on span "Vast Url" at bounding box center [540, 202] width 26 height 10
click at [521, 205] on input "Vast Url" at bounding box center [518, 203] width 7 height 7
radio input "false"
radio input "true"
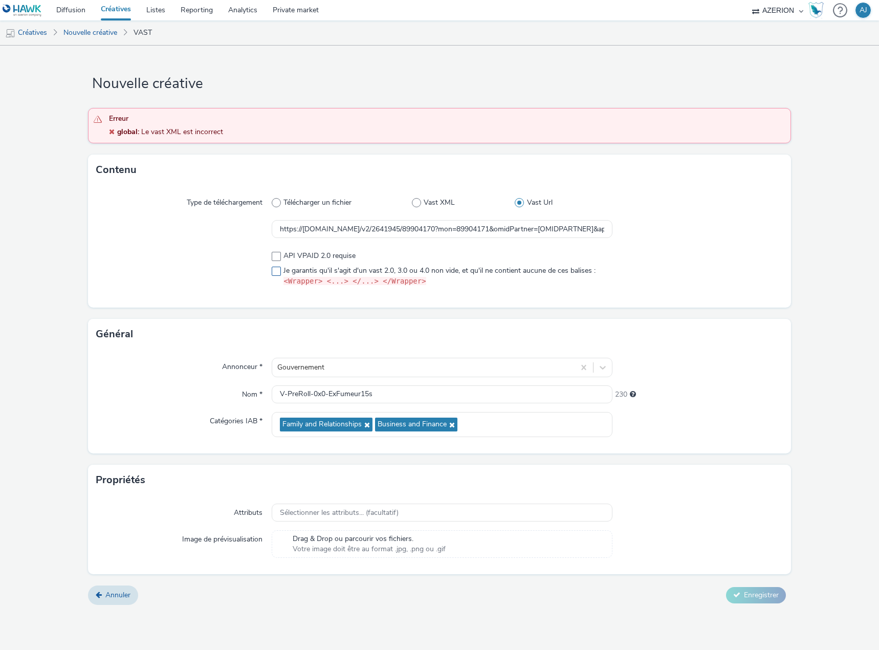
click at [344, 271] on span "Je garantis qu'il s'agit d'un vast 2.0, 3.0 ou 4.0 non vide, et qu'il ne contie…" at bounding box center [439, 276] width 312 height 21
checkbox input "true"
click at [756, 598] on button "Enregistrer" at bounding box center [756, 595] width 60 height 16
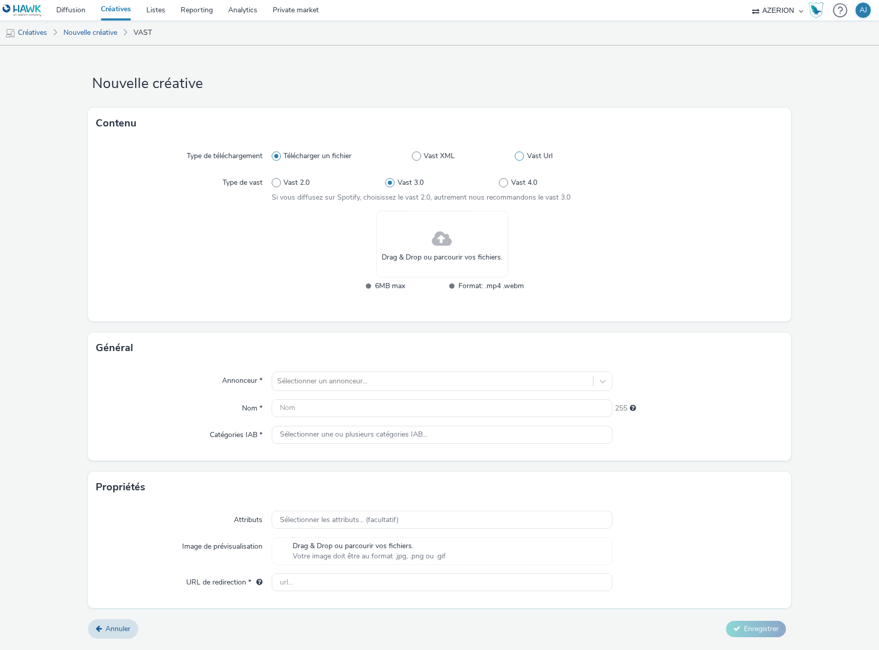
click at [539, 153] on span "Vast Url" at bounding box center [540, 156] width 26 height 10
click at [521, 153] on input "Vast Url" at bounding box center [518, 156] width 7 height 7
radio input "false"
radio input "true"
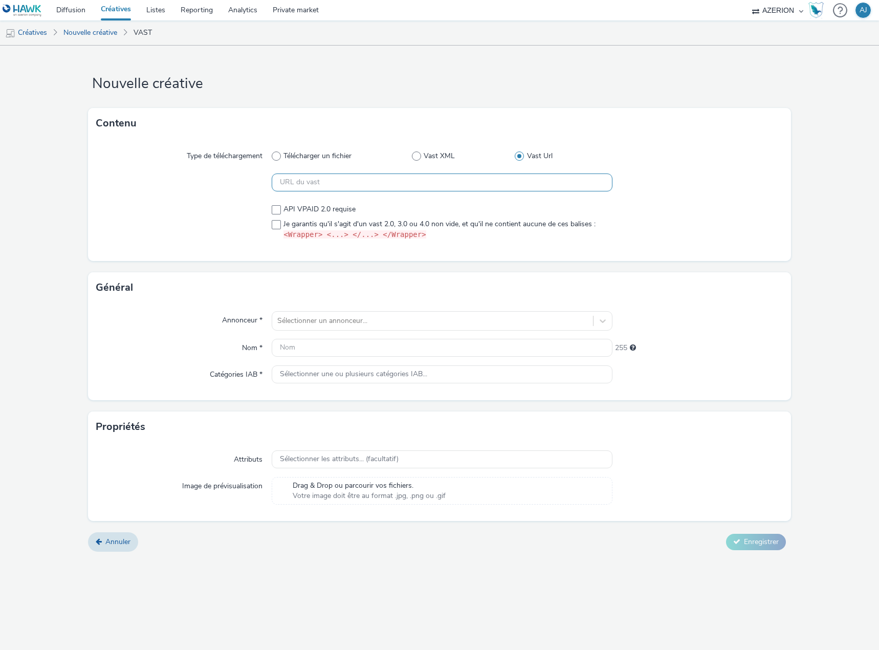
click at [349, 181] on input "text" at bounding box center [442, 182] width 341 height 18
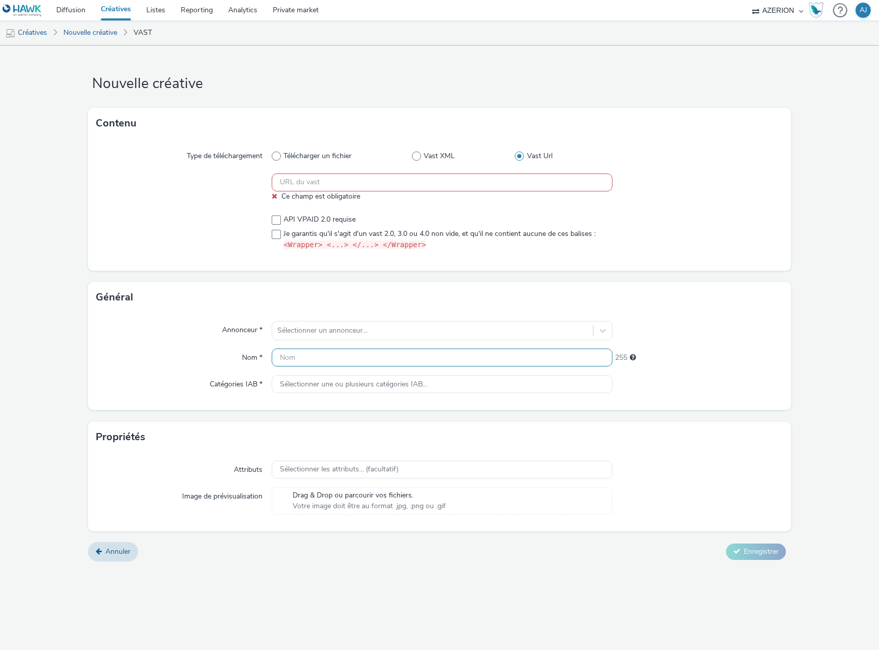
click at [325, 351] on input "text" at bounding box center [442, 357] width 341 height 18
paste input "V-PreRoll-0x0-ExFumeur15s"
type input "V-PreRoll-0x0-ExFumeur15s"
click at [396, 189] on input "text" at bounding box center [442, 182] width 341 height 18
paste input "https://unified.adsafeprotected.com/v2/2641945/89904170?mon=89904171&omidPartne…"
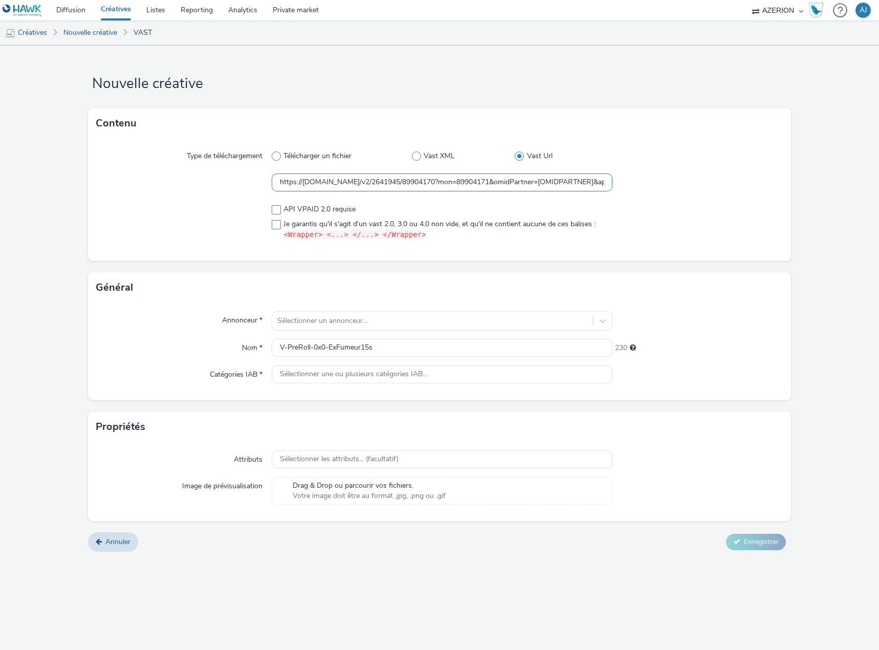
scroll to position [0, 713]
type input "https://unified.adsafeprotected.com/v2/2641945/89904170?mon=89904171&omidPartne…"
click at [296, 223] on span "Je garantis qu'il s'agit d'un vast 2.0, 3.0 ou 4.0 non vide, et qu'il ne contie…" at bounding box center [439, 229] width 312 height 21
checkbox input "true"
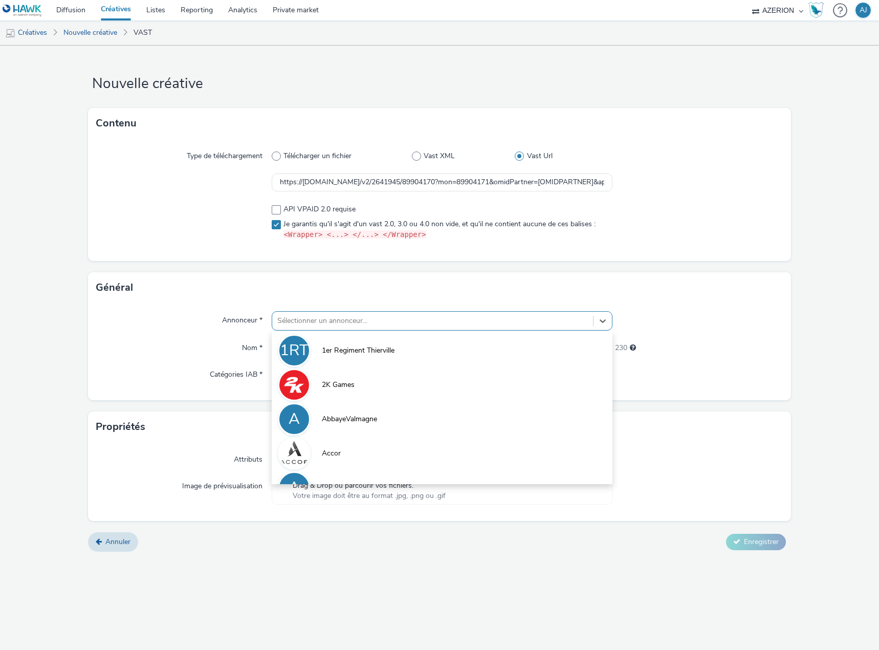
click at [323, 322] on div at bounding box center [432, 321] width 311 height 12
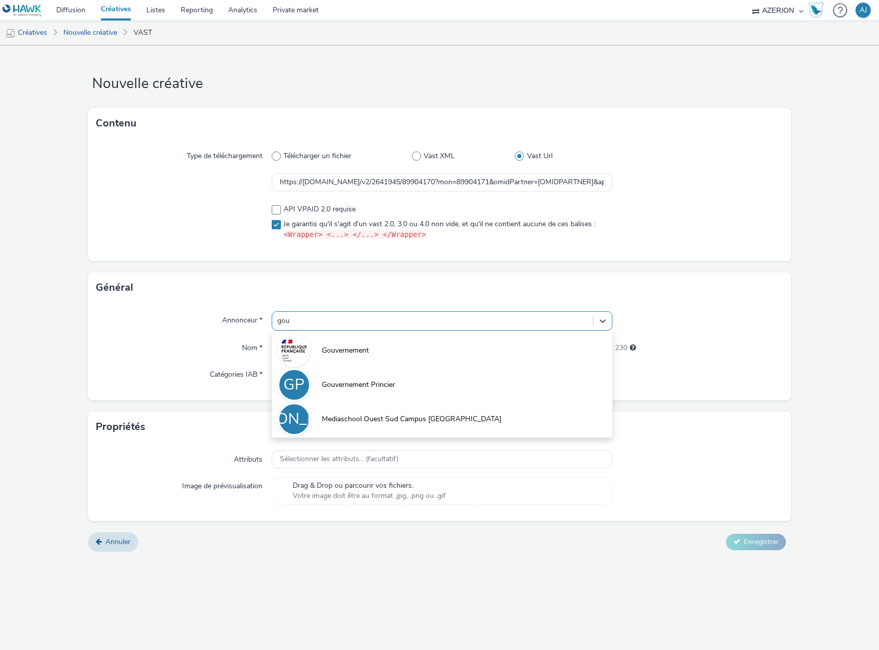
type input "gouv"
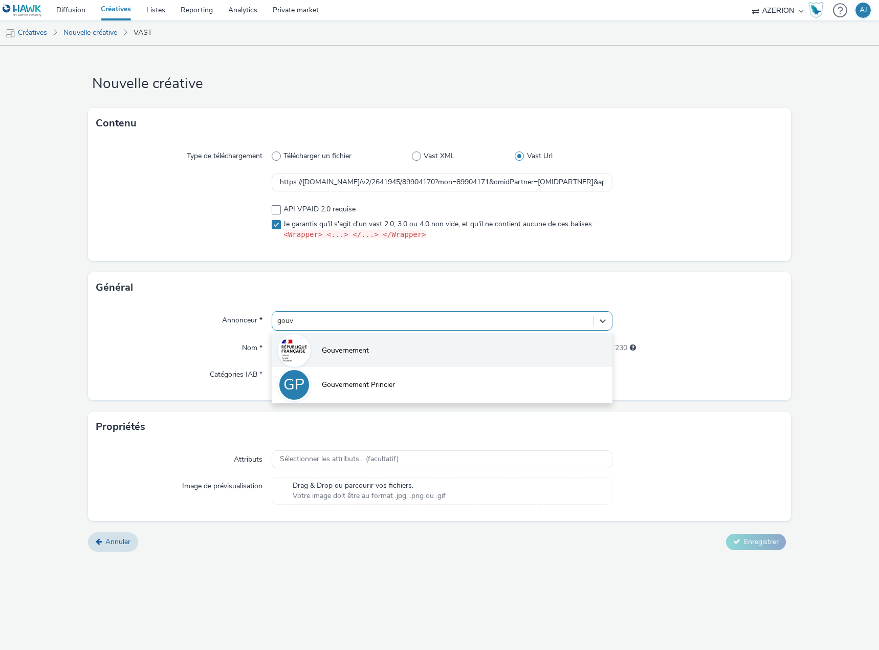
click at [326, 341] on li "Gouvernement" at bounding box center [442, 350] width 341 height 34
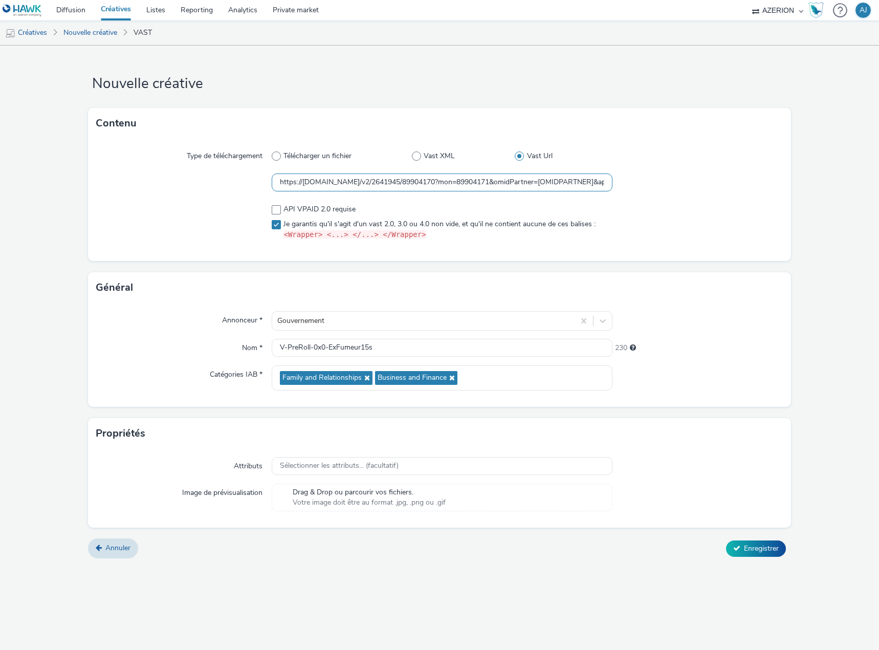
drag, startPoint x: 278, startPoint y: 181, endPoint x: 227, endPoint y: 178, distance: 51.3
click at [227, 178] on div "https://unified.adsafeprotected.com/v2/2641945/89904170?mon=89904171&omidPartne…" at bounding box center [439, 182] width 687 height 18
click at [760, 546] on span "Enregistrer" at bounding box center [761, 548] width 35 height 10
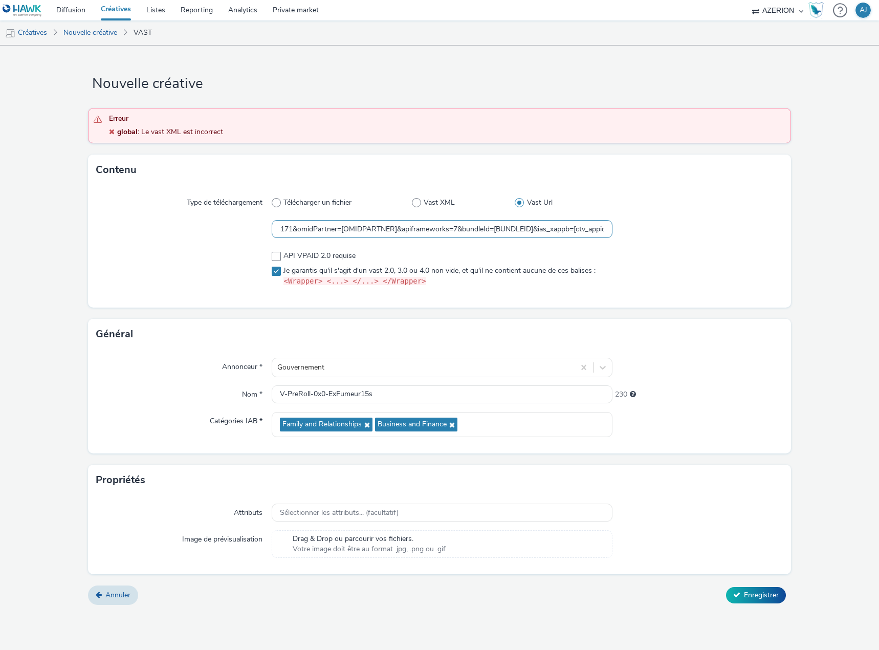
scroll to position [0, 713]
drag, startPoint x: 507, startPoint y: 227, endPoint x: 664, endPoint y: 231, distance: 156.6
click at [664, 231] on div "https://unified.adsafeprotected.com/v2/2641945/89904170?mon=89904171&omidPartne…" at bounding box center [439, 229] width 687 height 18
click at [604, 228] on input "https://unified.adsafeprotected.com/v2/2641945/89904170?mon=89904171&omidPartne…" at bounding box center [442, 229] width 341 height 18
click at [605, 228] on input "https://unified.adsafeprotected.com/v2/2641945/89904170?mon=89904171&omidPartne…" at bounding box center [442, 229] width 341 height 18
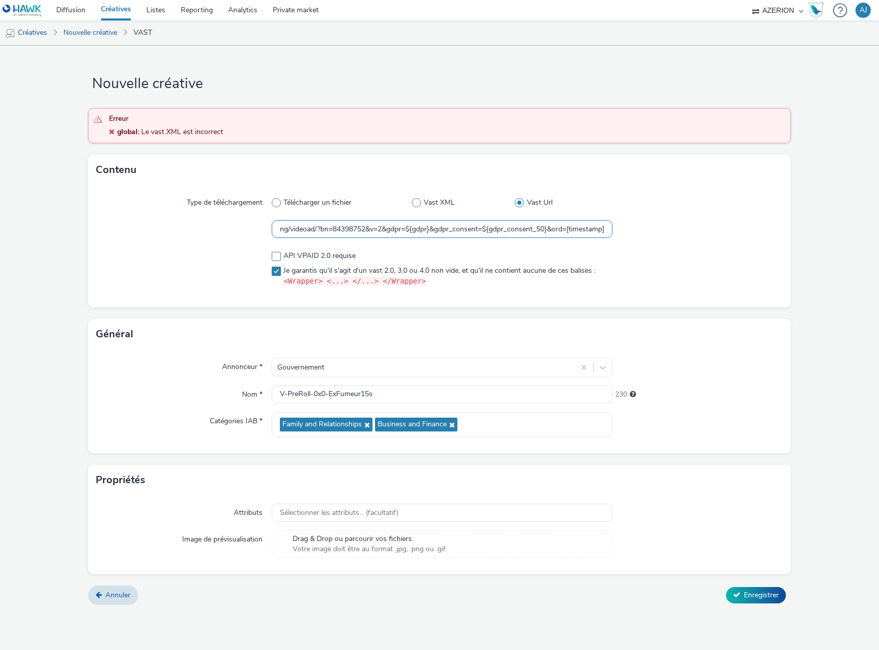
click at [607, 228] on input "https://unified.adsafeprotected.com/v2/2641945/89904170?mon=89904171&omidPartne…" at bounding box center [442, 229] width 341 height 18
type input "https://unified.adsafeprotected.com/v2/2641945/89904170?mon=89904171&omidPartne…"
drag, startPoint x: 713, startPoint y: 358, endPoint x: 718, endPoint y: 401, distance: 43.2
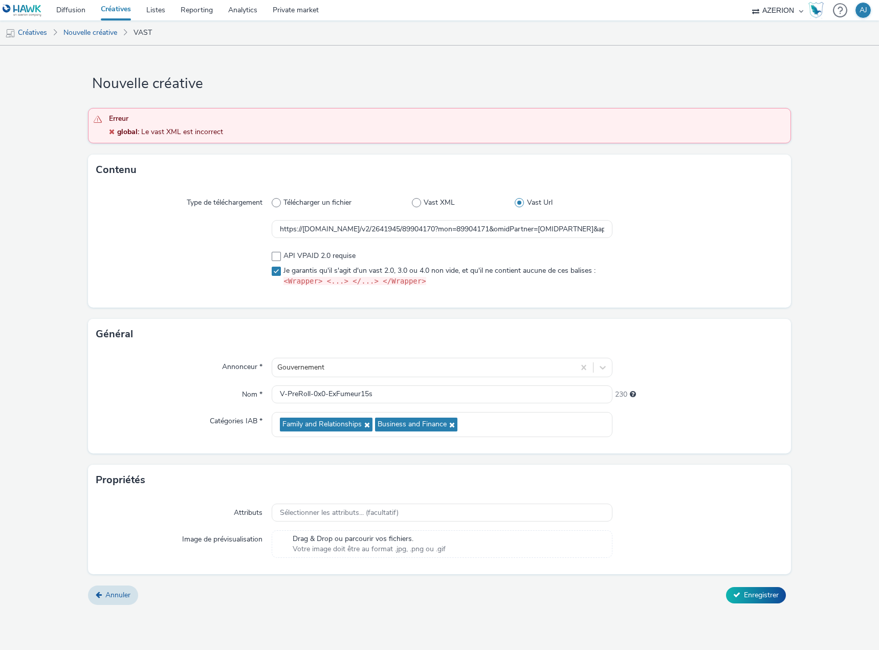
click at [714, 361] on div at bounding box center [697, 367] width 170 height 19
click at [747, 600] on button "Enregistrer" at bounding box center [756, 595] width 60 height 16
click at [340, 230] on input "https://[DOMAIN_NAME]/v2/2641945/89904170?mon=89904171&omidPartner=[OMIDPARTNER…" at bounding box center [442, 229] width 341 height 18
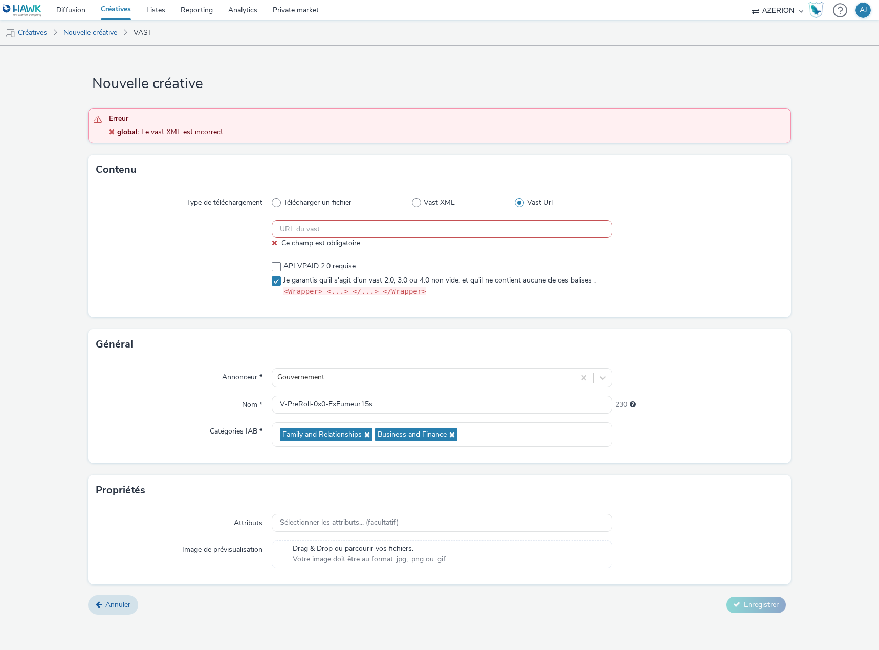
click at [379, 240] on div "Type de téléchargement Télécharger un fichier Vast XML Vast Url Ce champ est ob…" at bounding box center [439, 251] width 703 height 132
click at [372, 229] on input "text" at bounding box center [442, 229] width 341 height 18
paste input "https://[DOMAIN_NAME]/v2/2641945/89904170?mon=89904171&omidPartner=[OMIDPARTNER…"
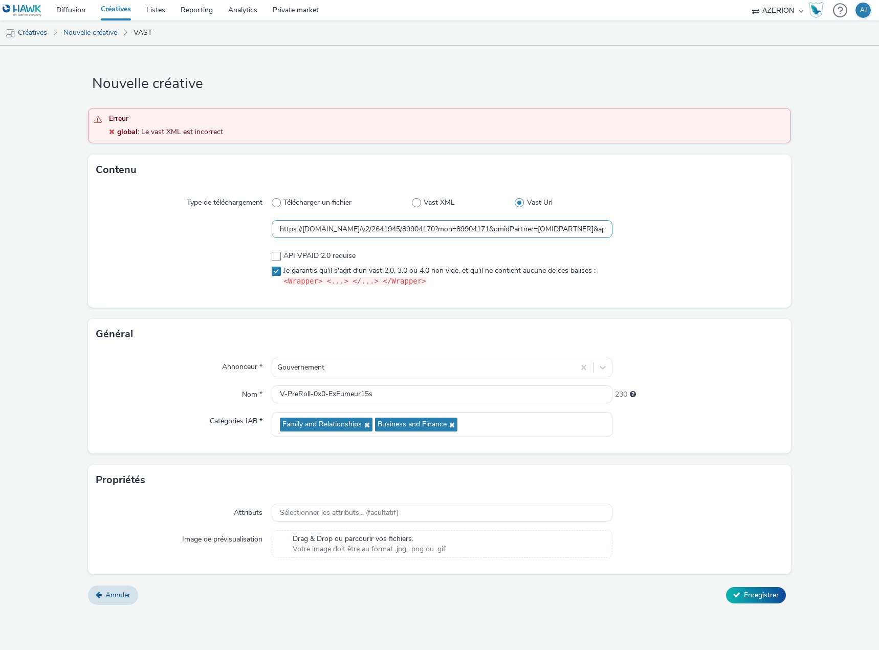
scroll to position [0, 713]
type input "https://[DOMAIN_NAME]/v2/2641945/89904170?mon=89904171&omidPartner=[OMIDPARTNER…"
click at [697, 276] on div at bounding box center [697, 269] width 170 height 44
click at [744, 594] on span "Enregistrer" at bounding box center [761, 595] width 35 height 10
